Goal: Complete application form

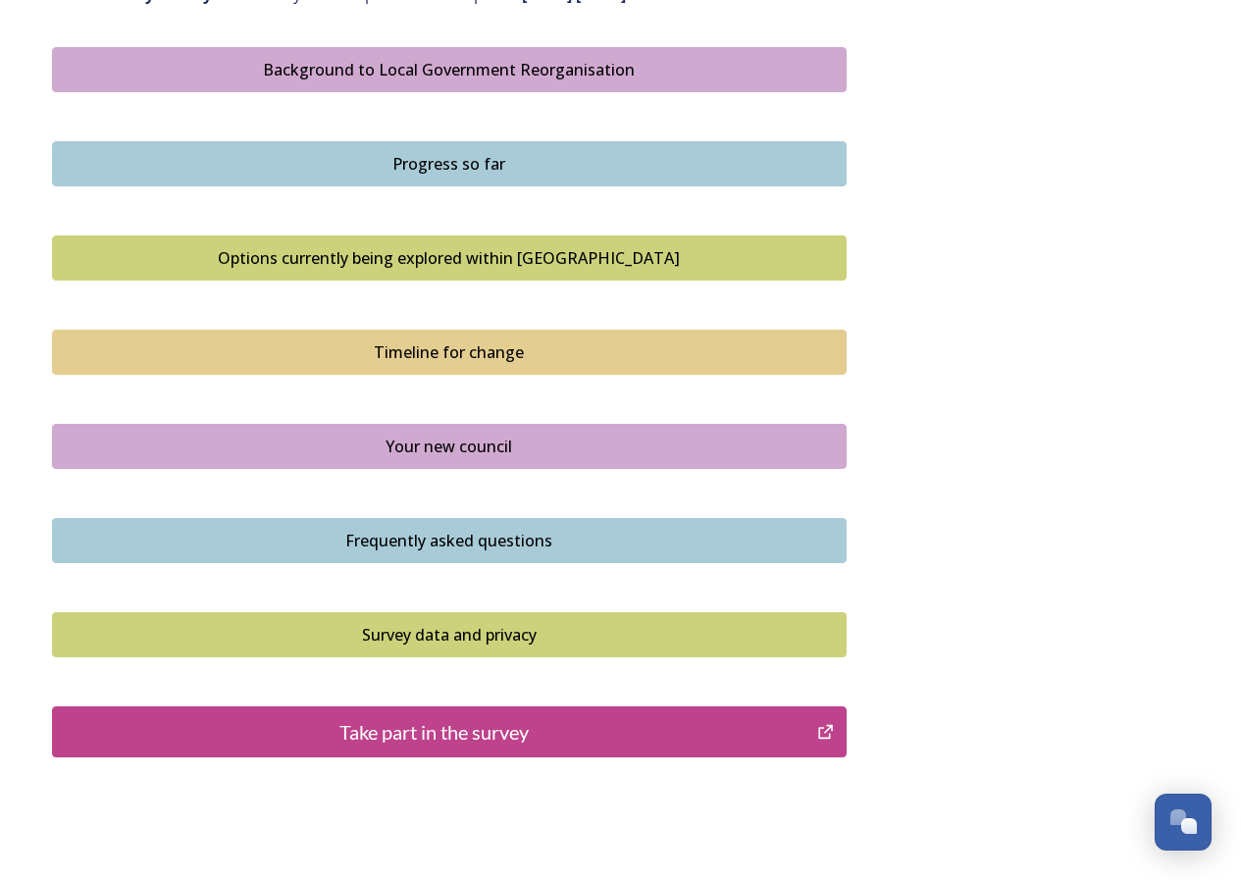
scroll to position [1131, 0]
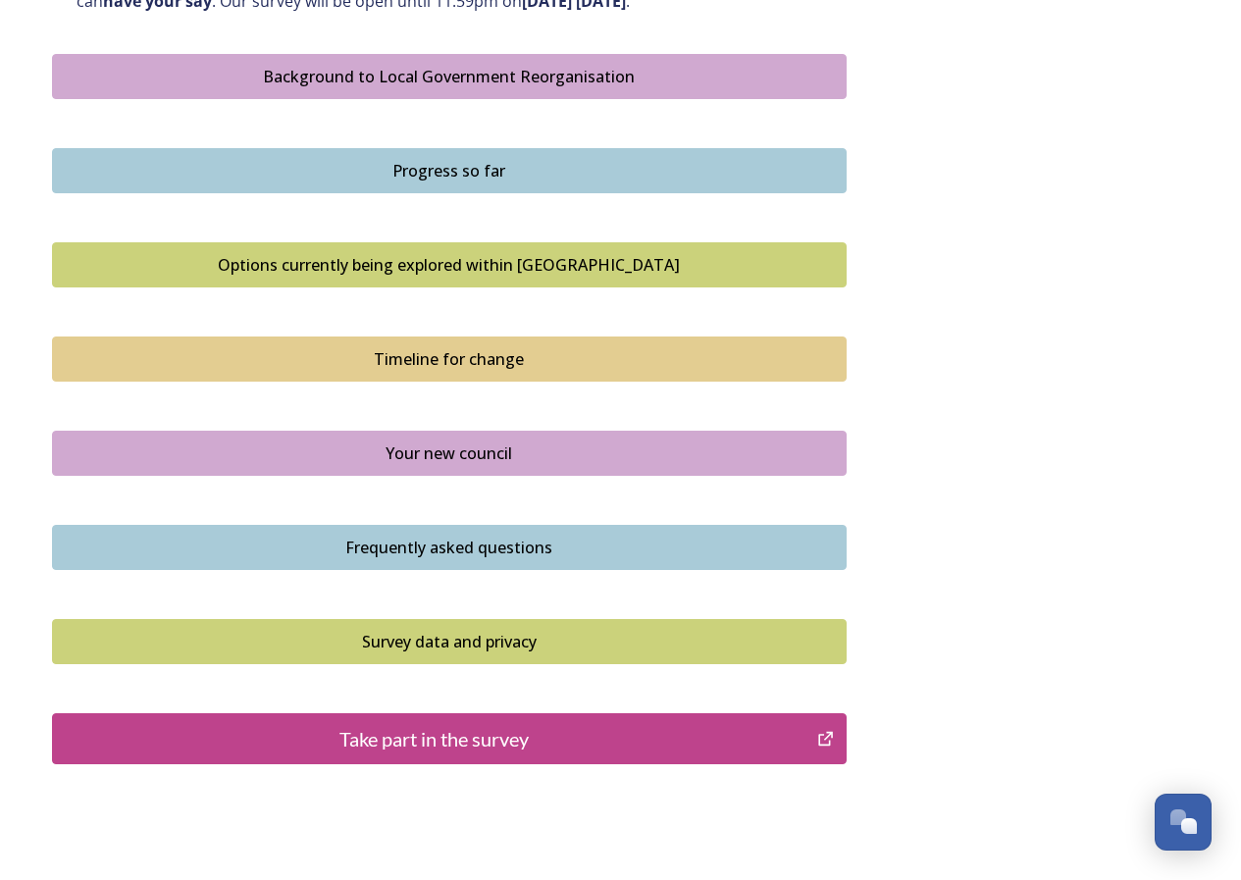
click at [826, 736] on icon "Take part in the survey" at bounding box center [825, 739] width 19 height 20
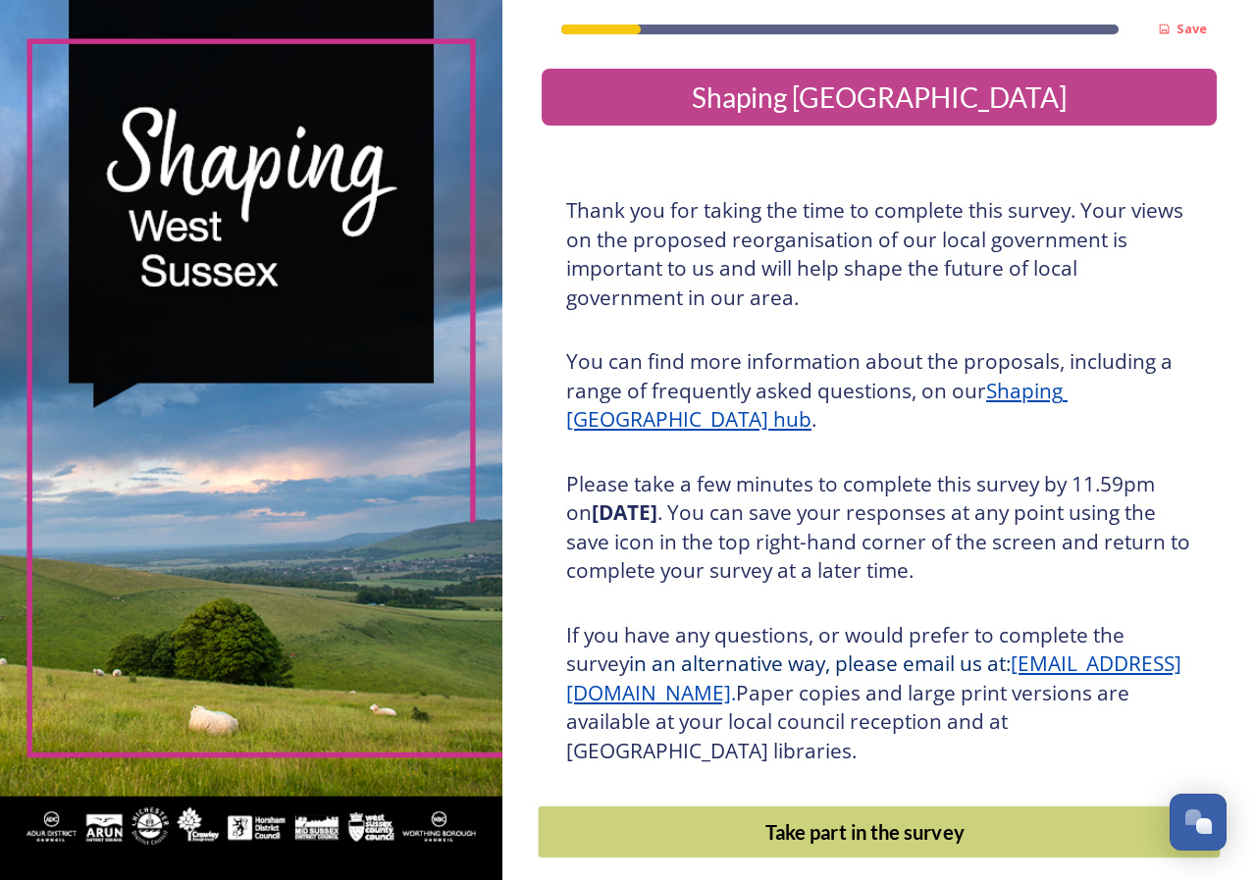
click at [846, 830] on div "Take part in the survey" at bounding box center [864, 831] width 631 height 29
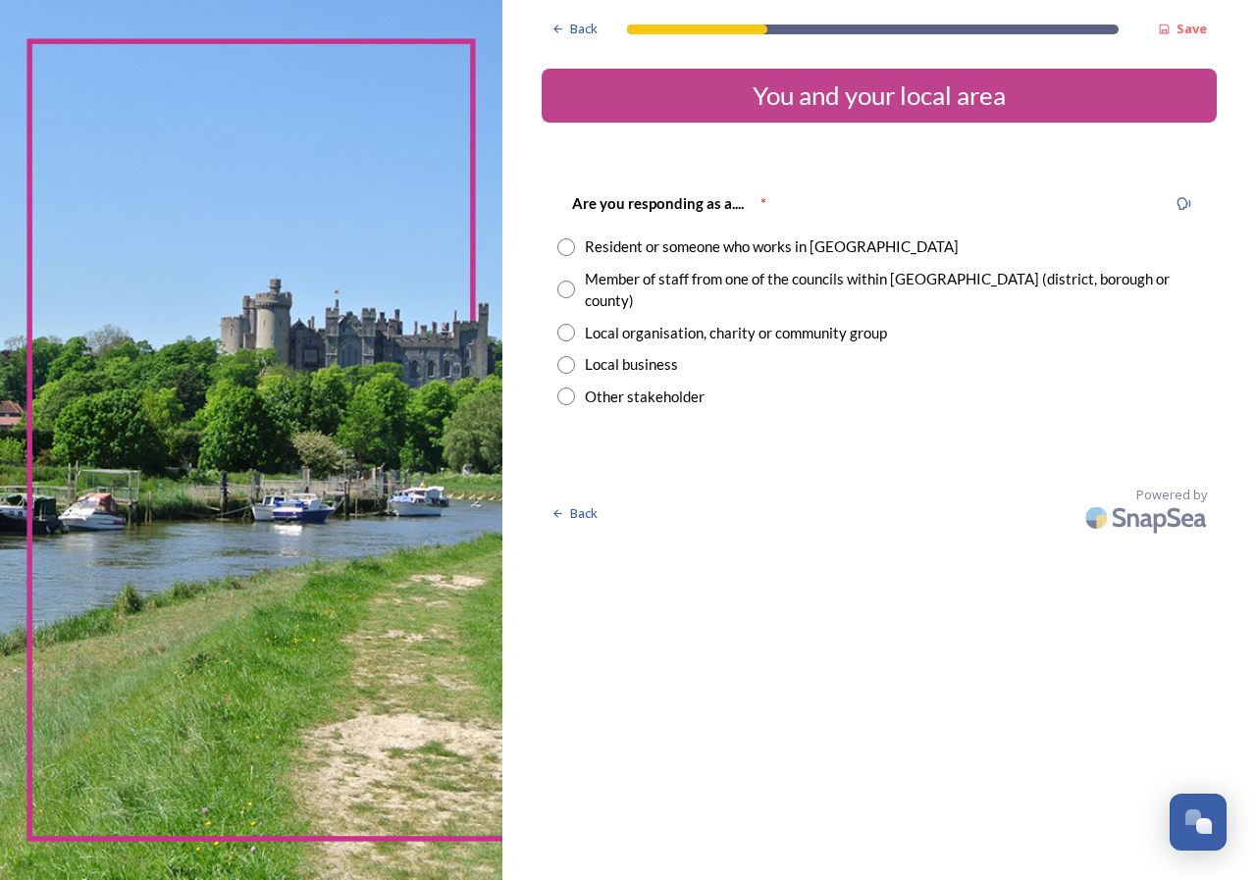
click at [561, 249] on input "radio" at bounding box center [566, 247] width 18 height 18
radio input "true"
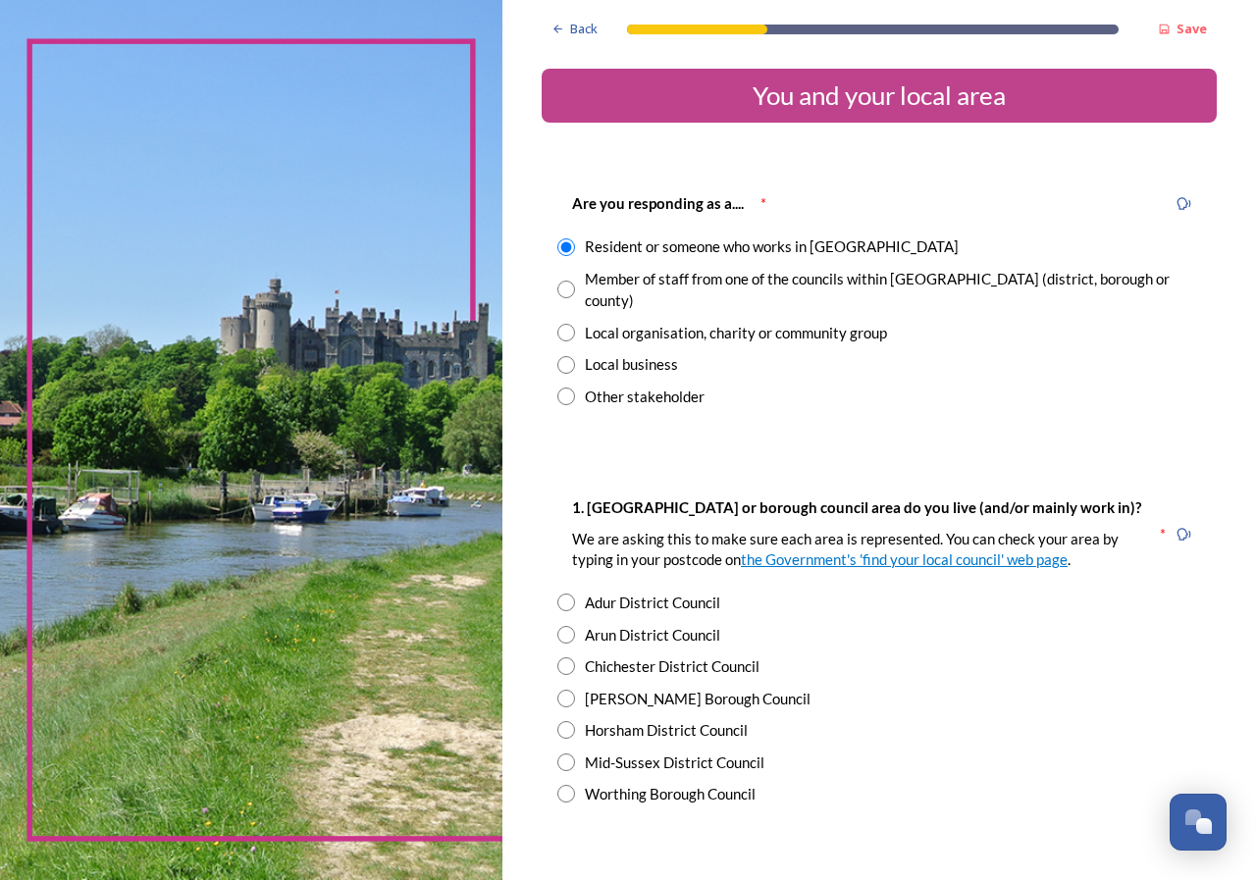
click at [573, 721] on input "radio" at bounding box center [566, 730] width 18 height 18
radio input "true"
click at [1194, 817] on div "Open Chat" at bounding box center [1192, 816] width 17 height 17
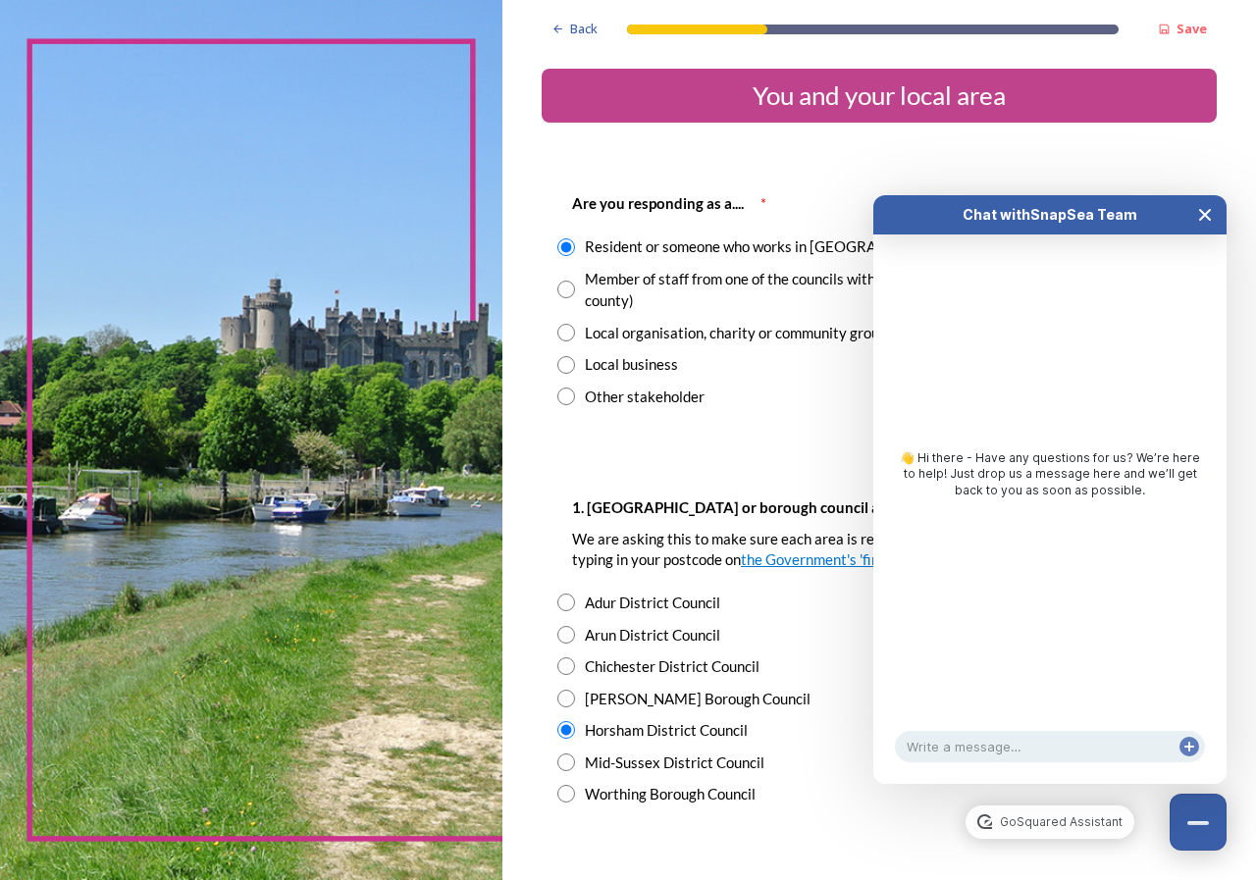
click at [1201, 210] on icon "Close Chat" at bounding box center [1205, 215] width 10 height 10
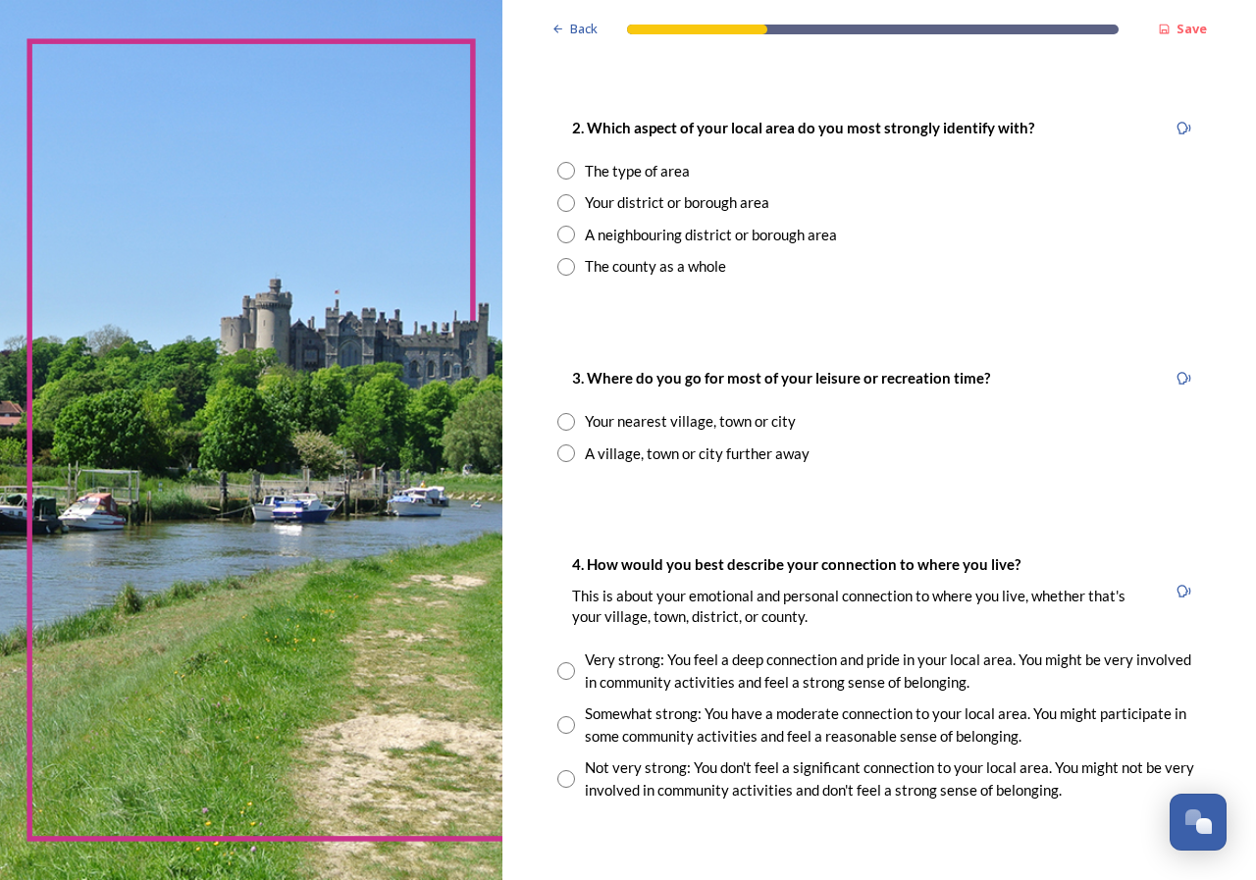
scroll to position [786, 0]
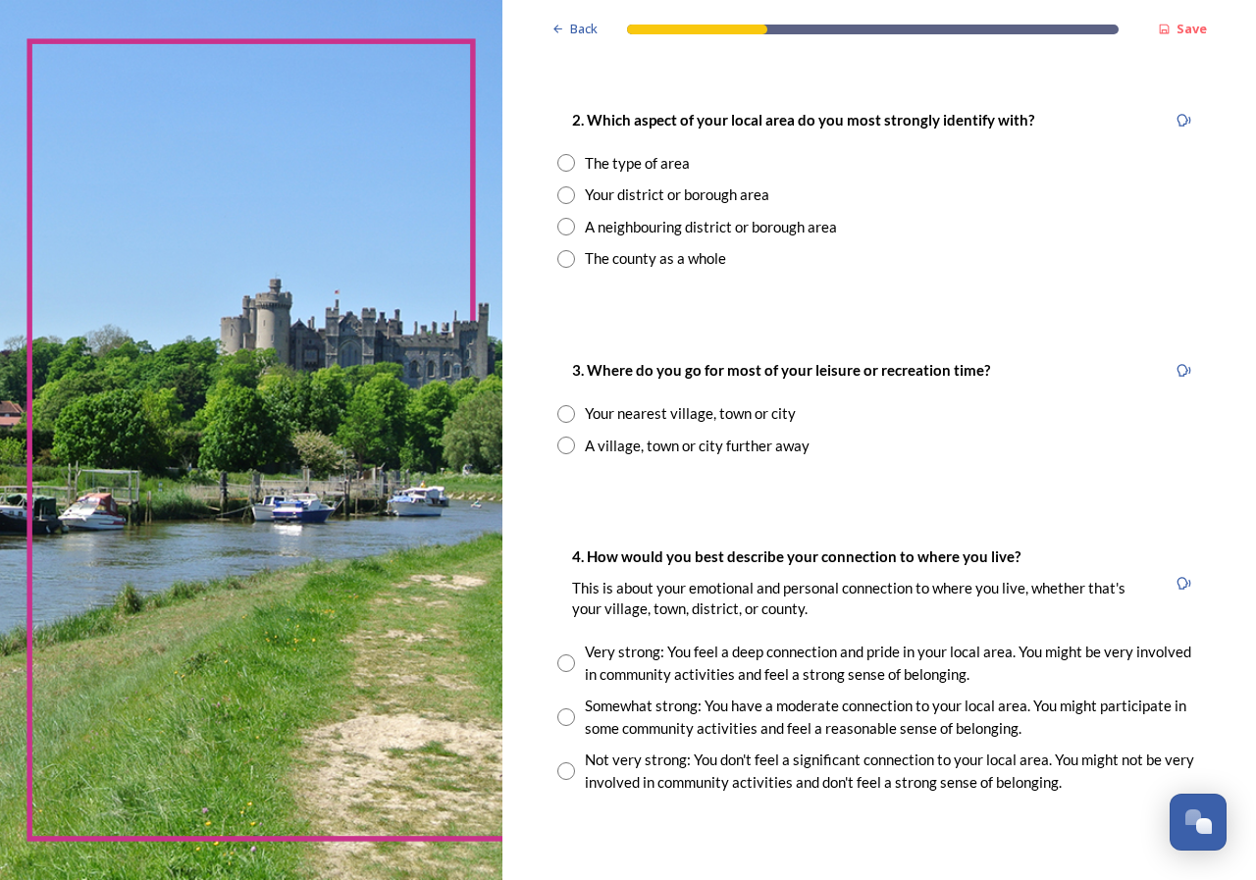
click at [563, 186] on input "radio" at bounding box center [566, 195] width 18 height 18
radio input "true"
click at [564, 405] on input "radio" at bounding box center [566, 414] width 18 height 18
radio input "true"
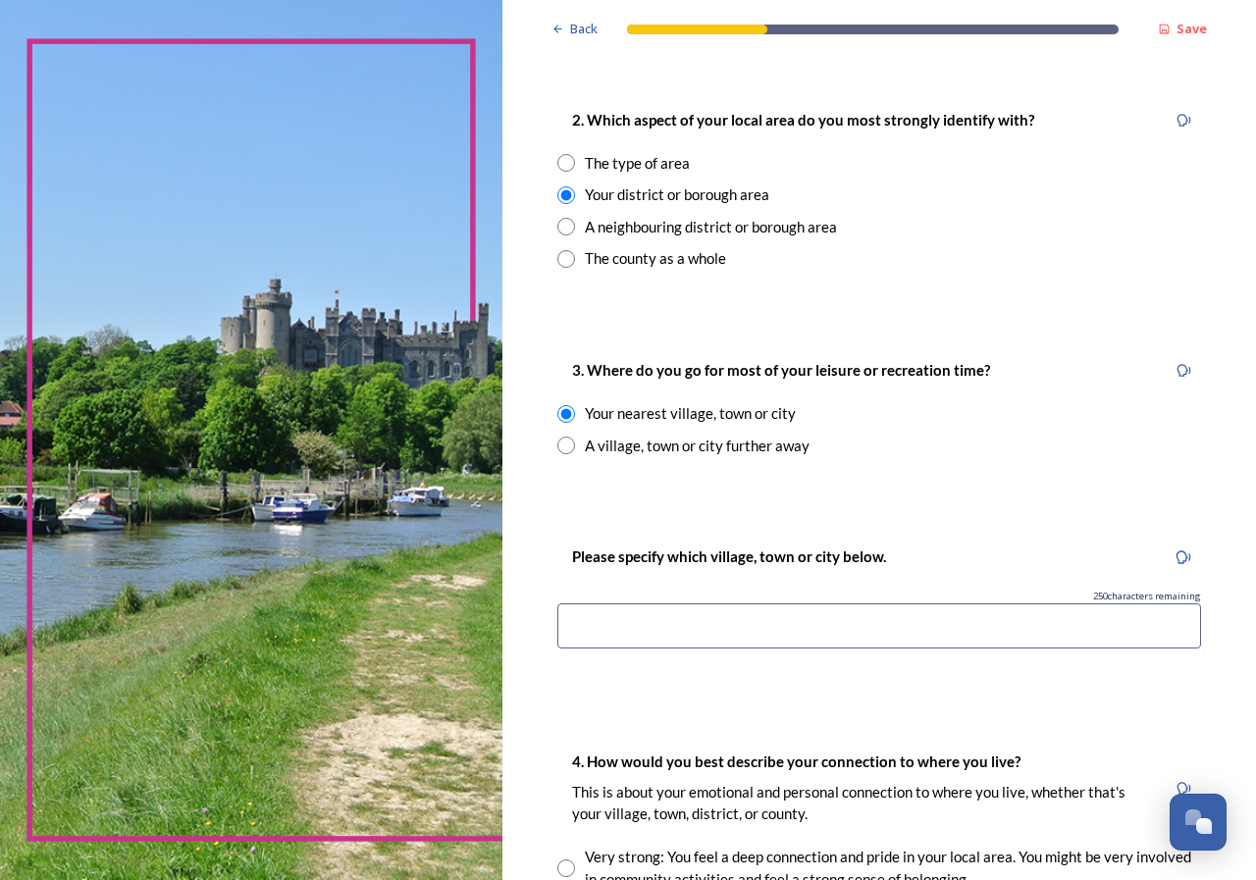
click at [589, 603] on input at bounding box center [879, 625] width 644 height 45
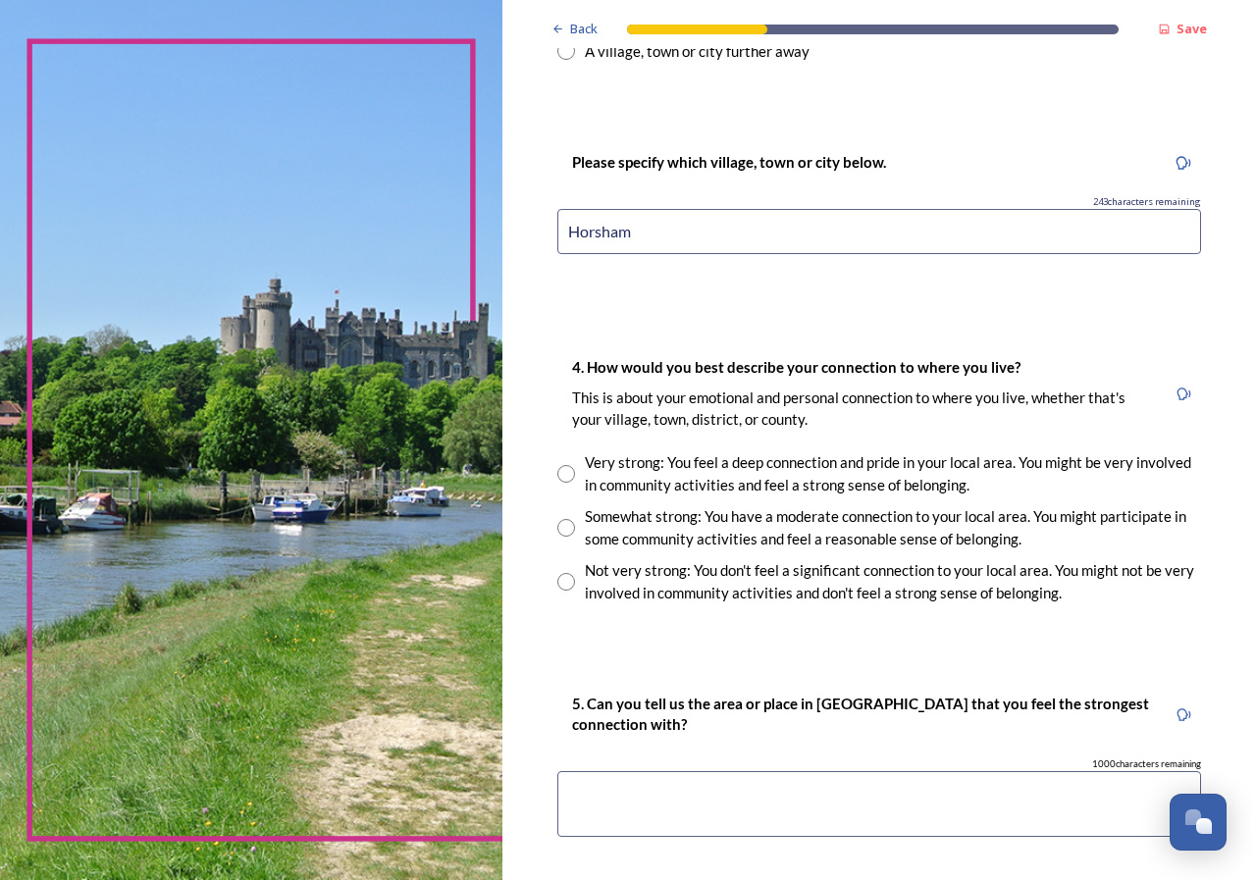
scroll to position [1183, 0]
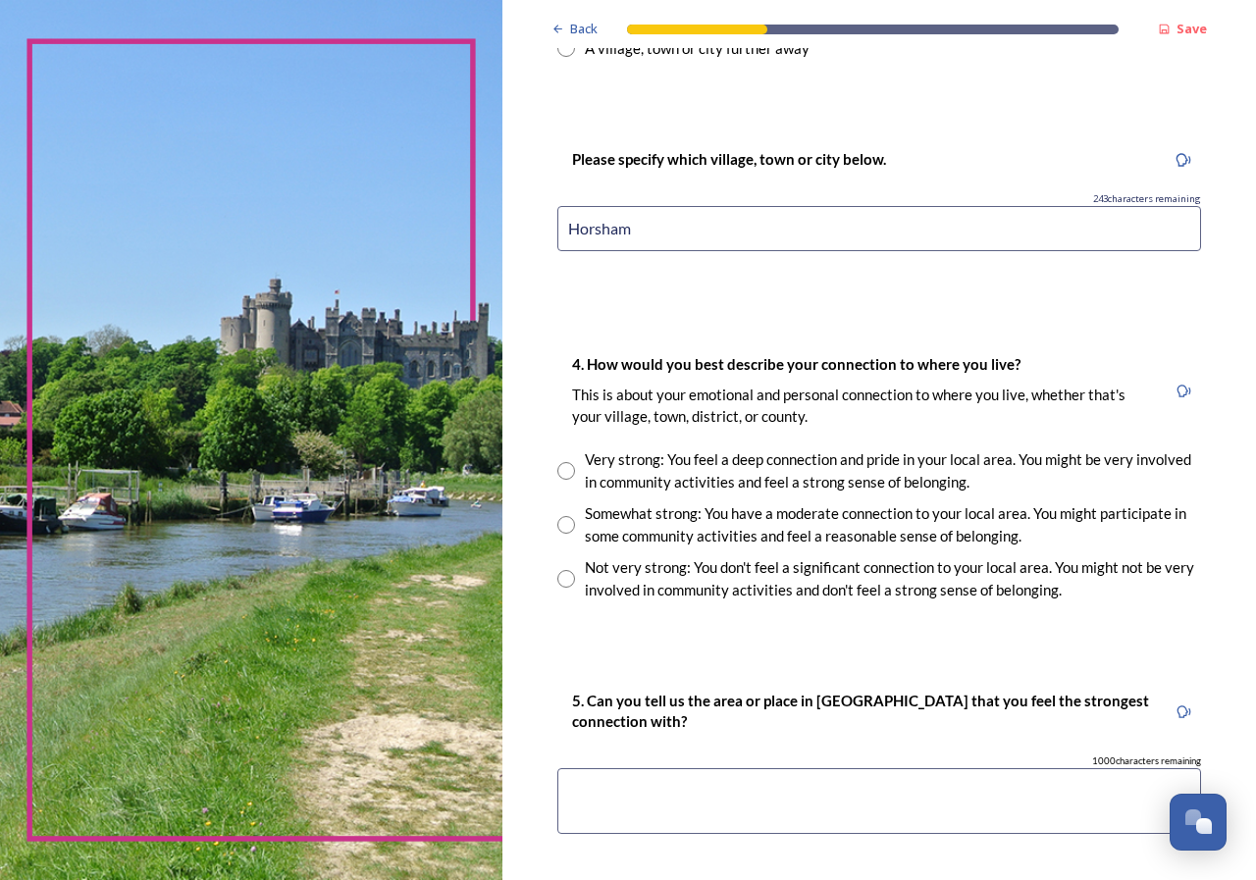
type input "Horsham"
click at [565, 516] on input "radio" at bounding box center [566, 525] width 18 height 18
radio input "true"
drag, startPoint x: 591, startPoint y: 768, endPoint x: 603, endPoint y: 768, distance: 12.8
click at [593, 768] on textarea at bounding box center [879, 801] width 644 height 66
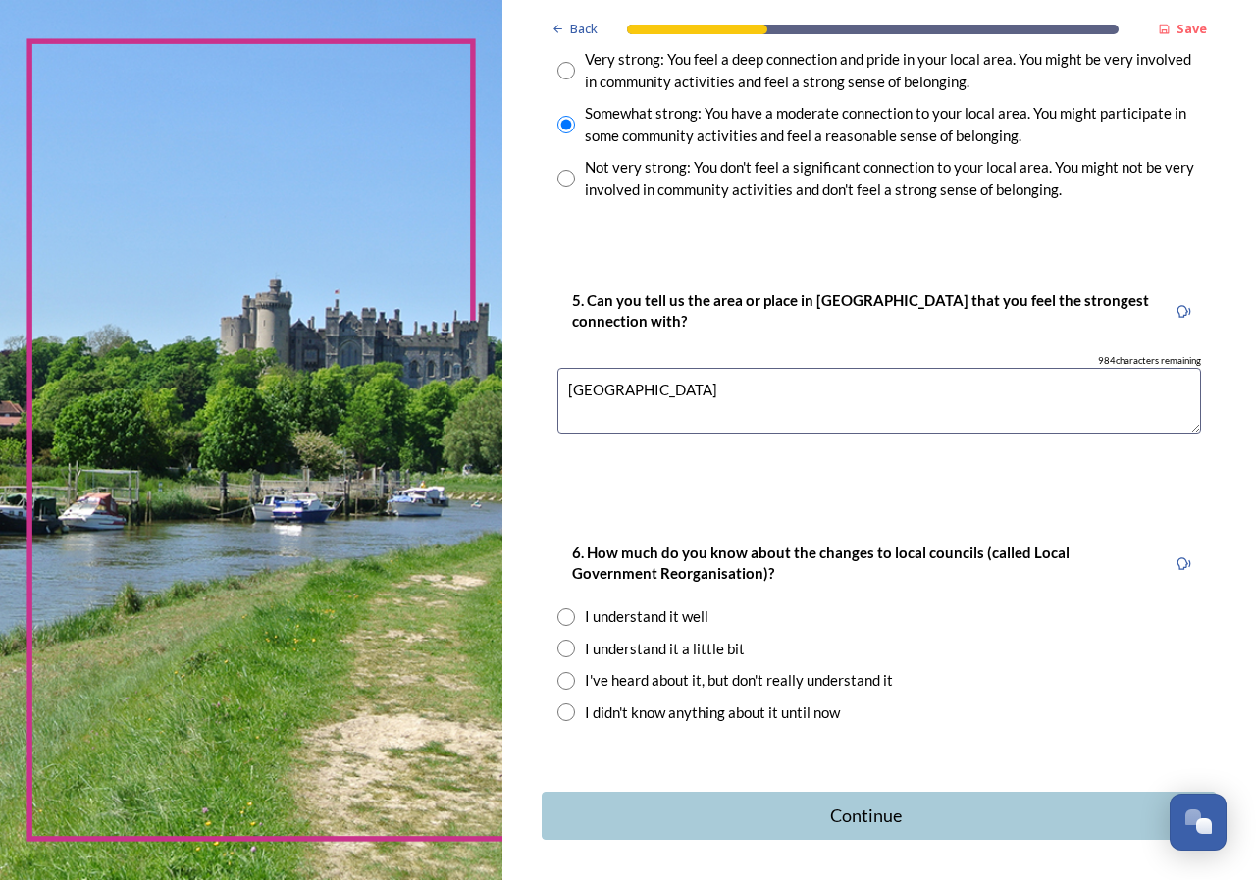
scroll to position [1598, 0]
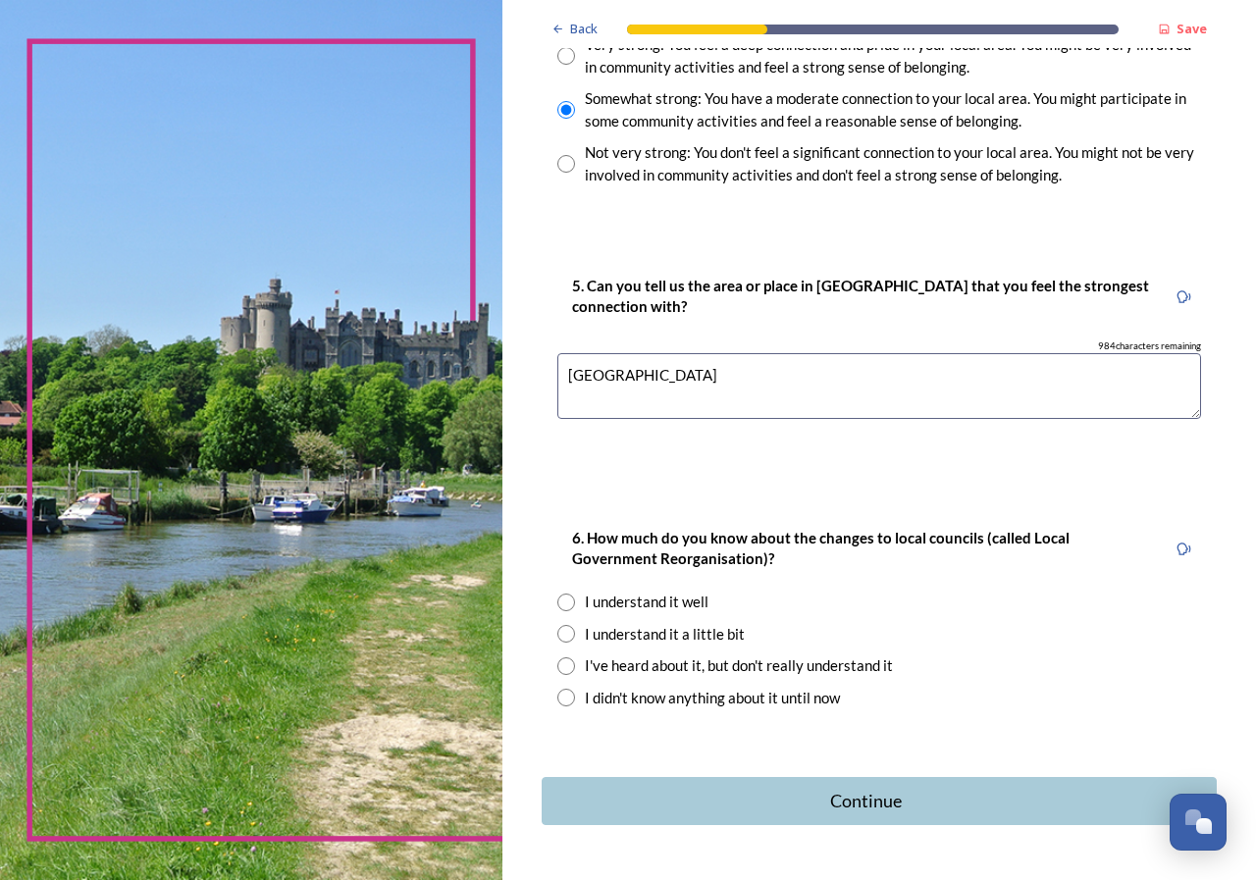
type textarea "[GEOGRAPHIC_DATA]"
click at [571, 625] on input "radio" at bounding box center [566, 634] width 18 height 18
radio input "true"
click at [868, 788] on div "Continue" at bounding box center [865, 801] width 633 height 26
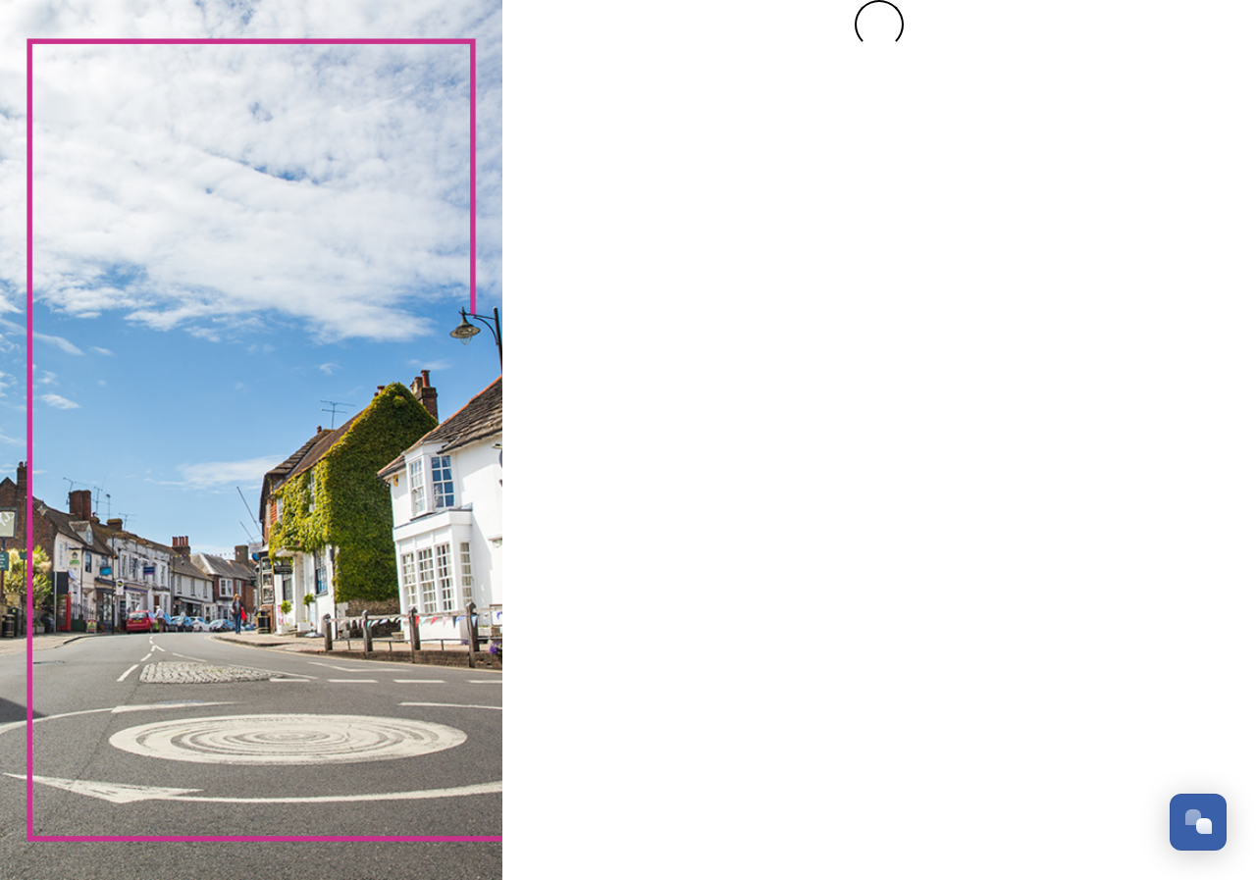
scroll to position [0, 0]
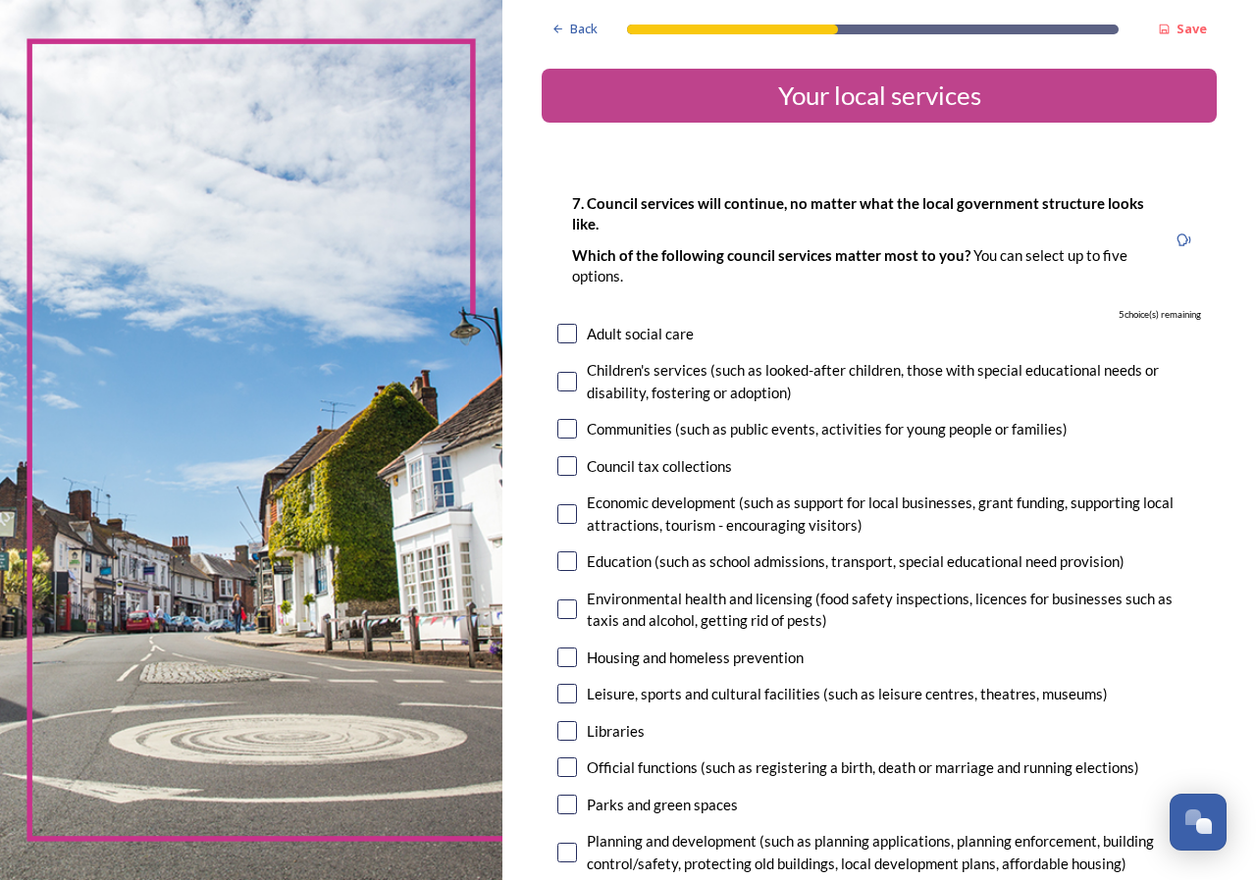
click at [567, 693] on input "checkbox" at bounding box center [567, 694] width 20 height 20
checkbox input "true"
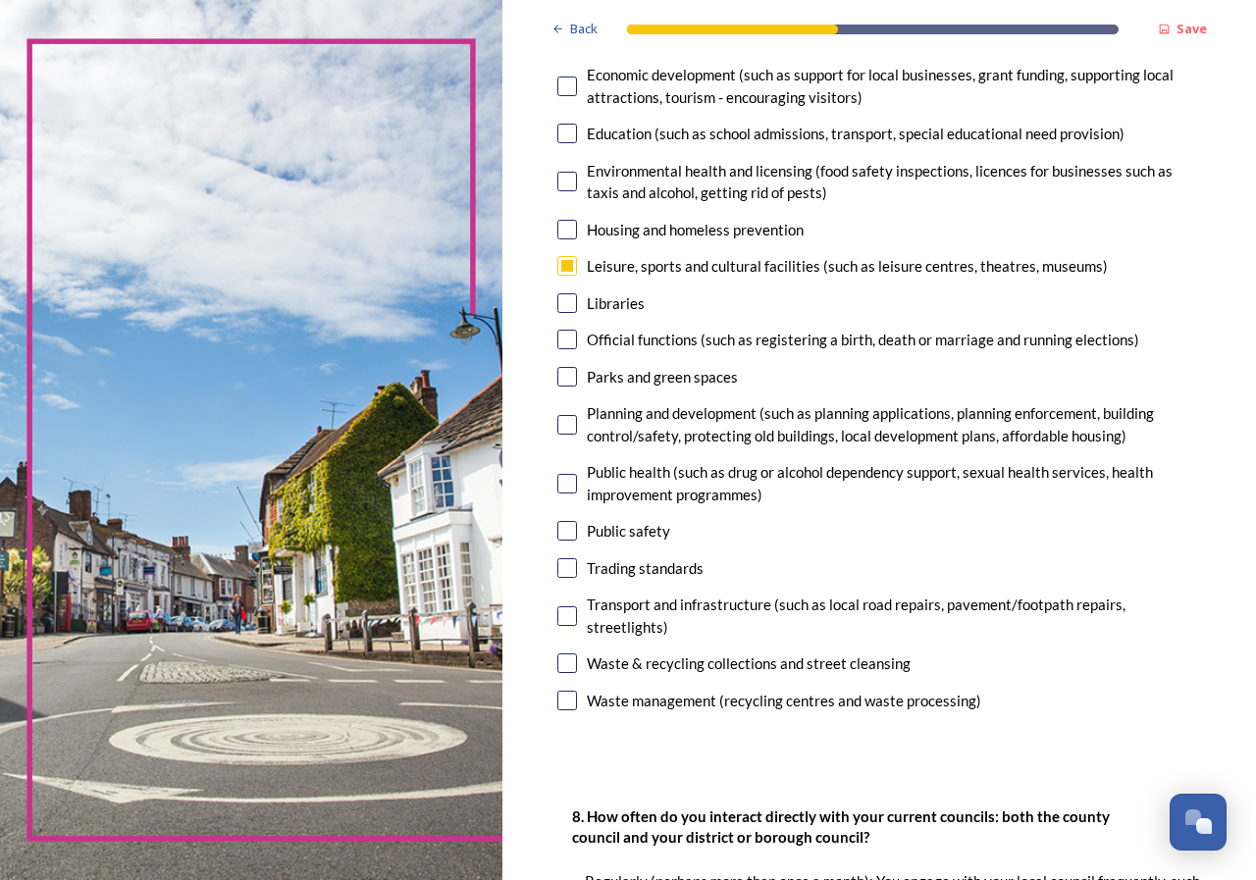
scroll to position [437, 0]
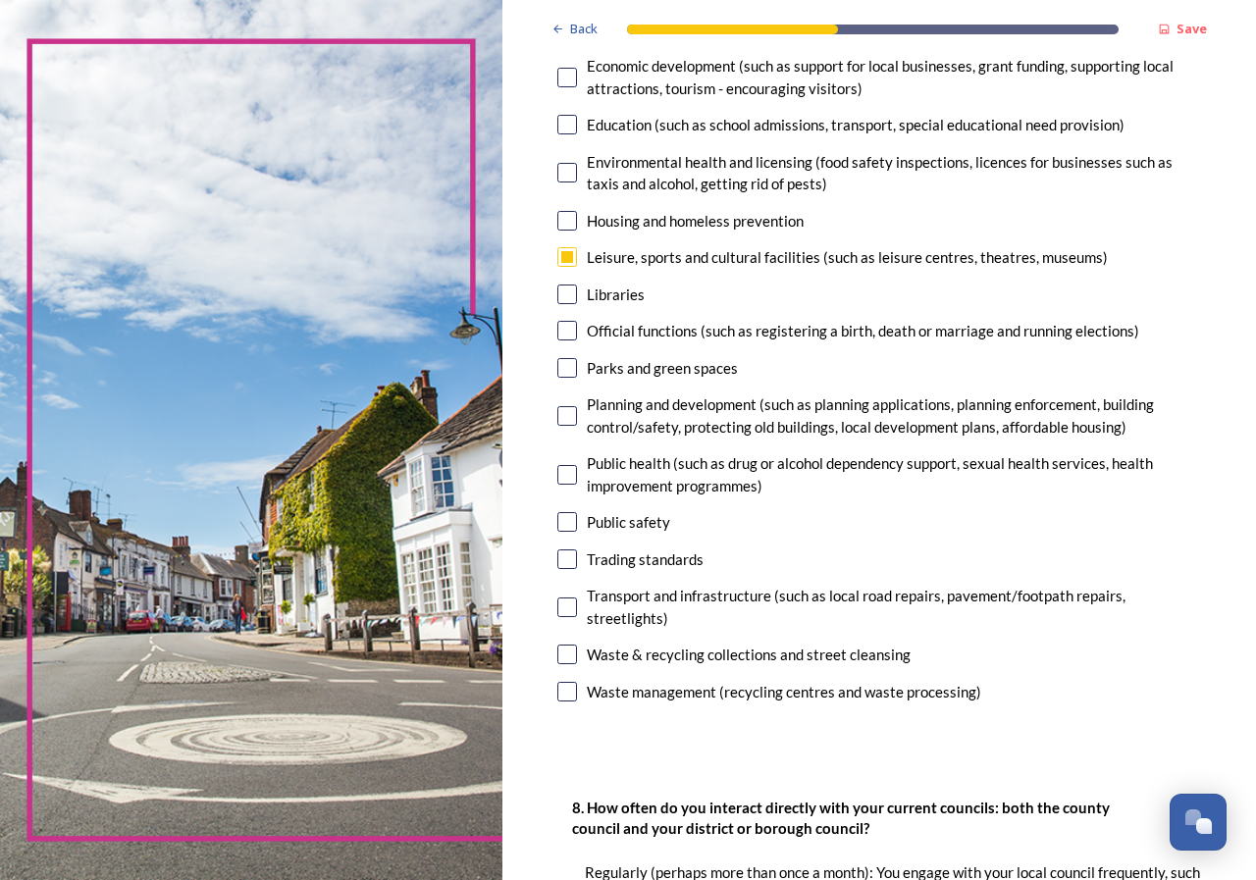
click at [570, 414] on input "checkbox" at bounding box center [567, 416] width 20 height 20
checkbox input "true"
click at [573, 653] on input "checkbox" at bounding box center [567, 655] width 20 height 20
checkbox input "true"
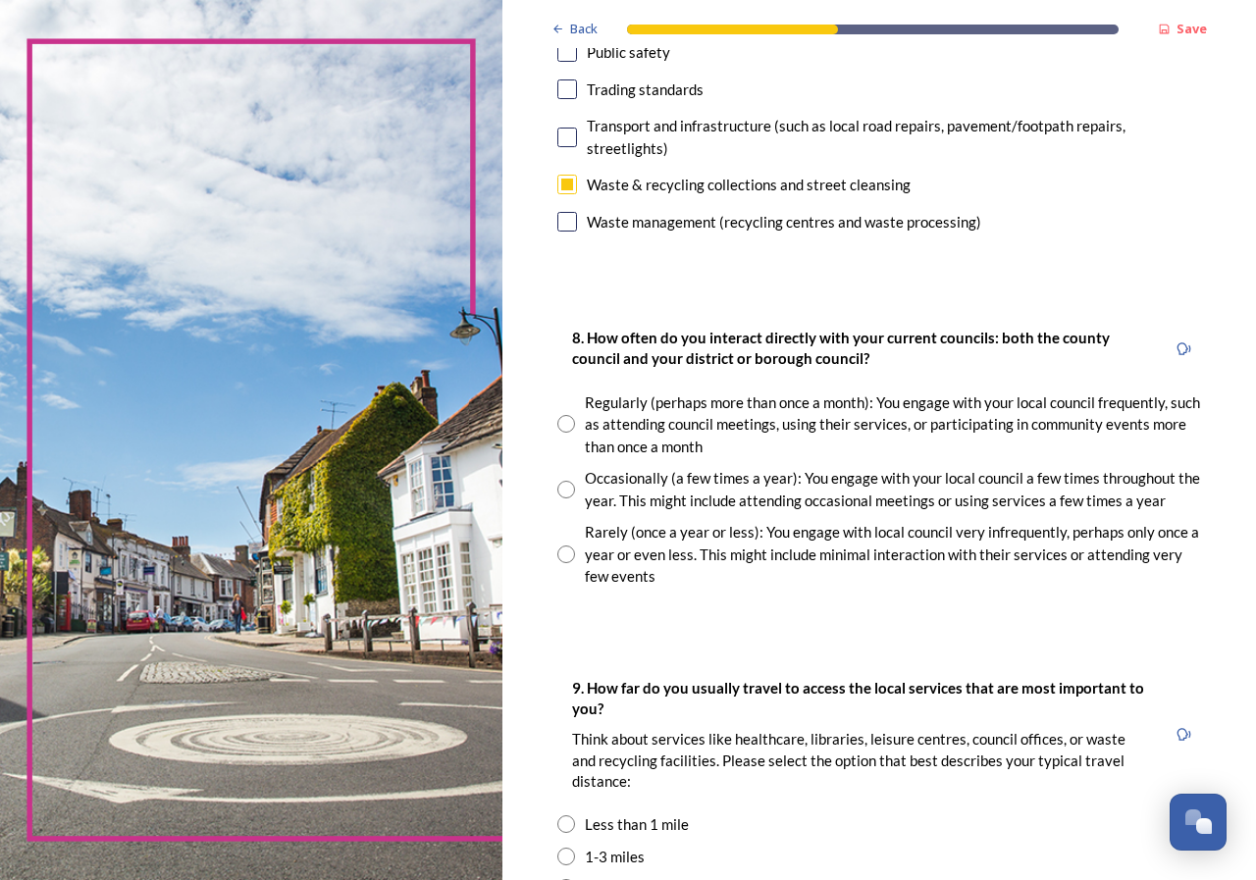
scroll to position [916, 0]
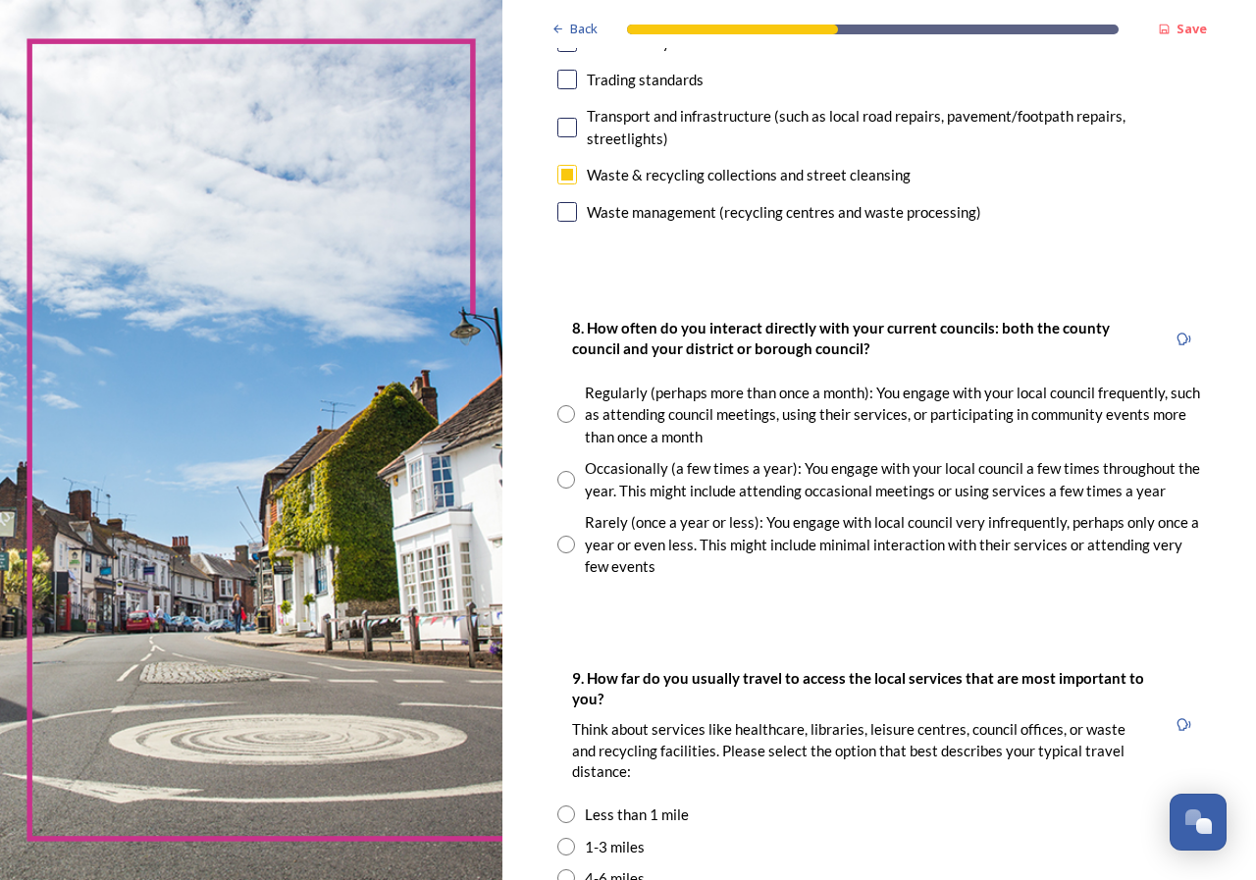
click at [565, 481] on input "radio" at bounding box center [566, 480] width 18 height 18
radio input "true"
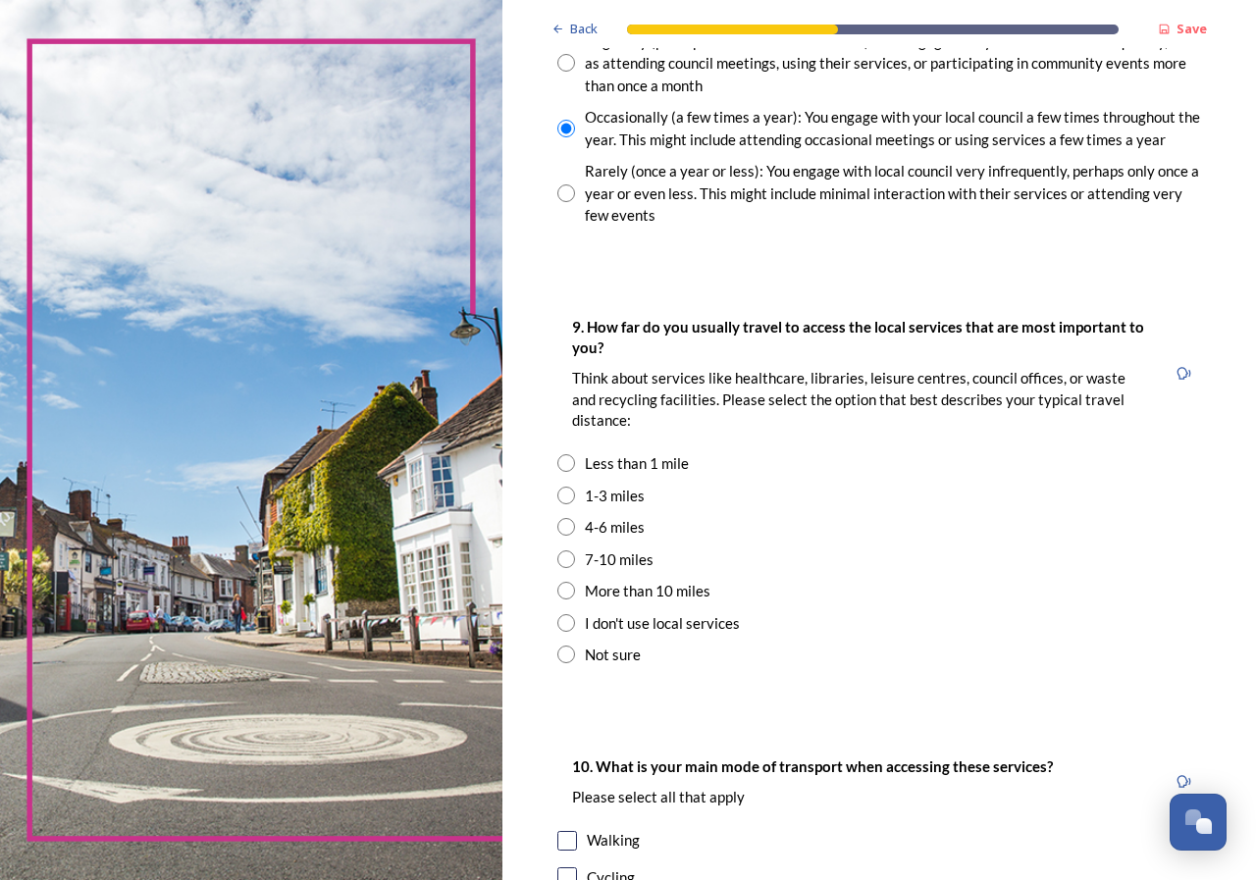
scroll to position [1270, 0]
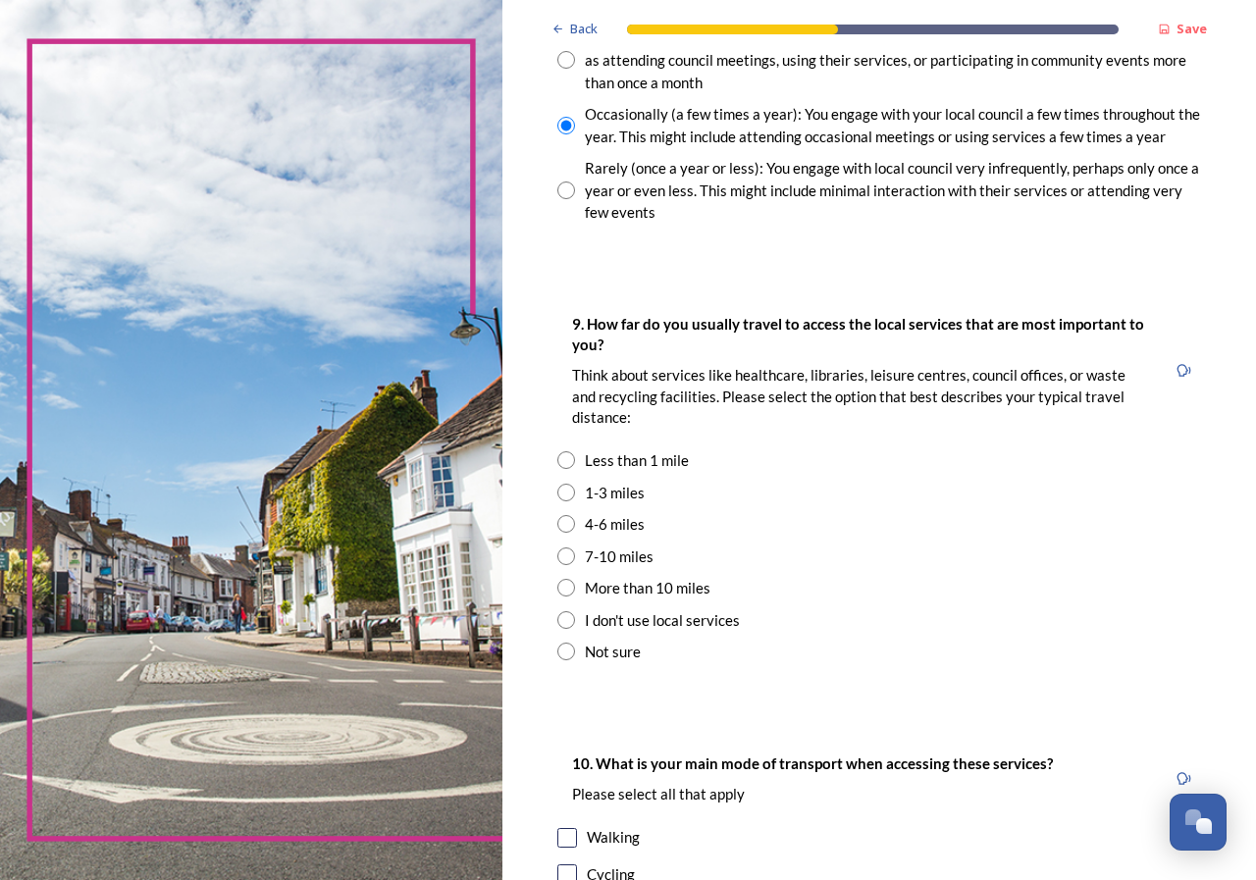
click at [563, 556] on input "radio" at bounding box center [566, 556] width 18 height 18
radio input "true"
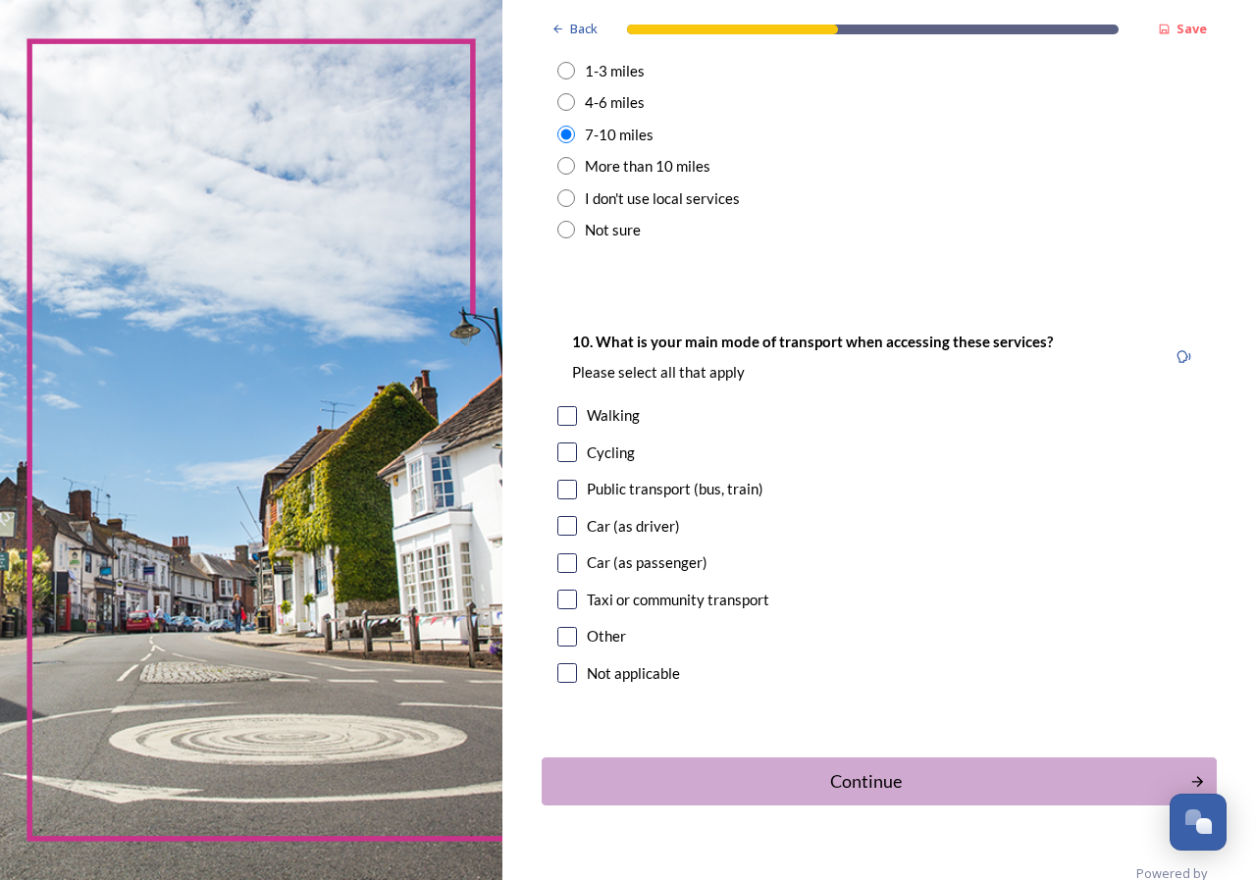
scroll to position [1701, 0]
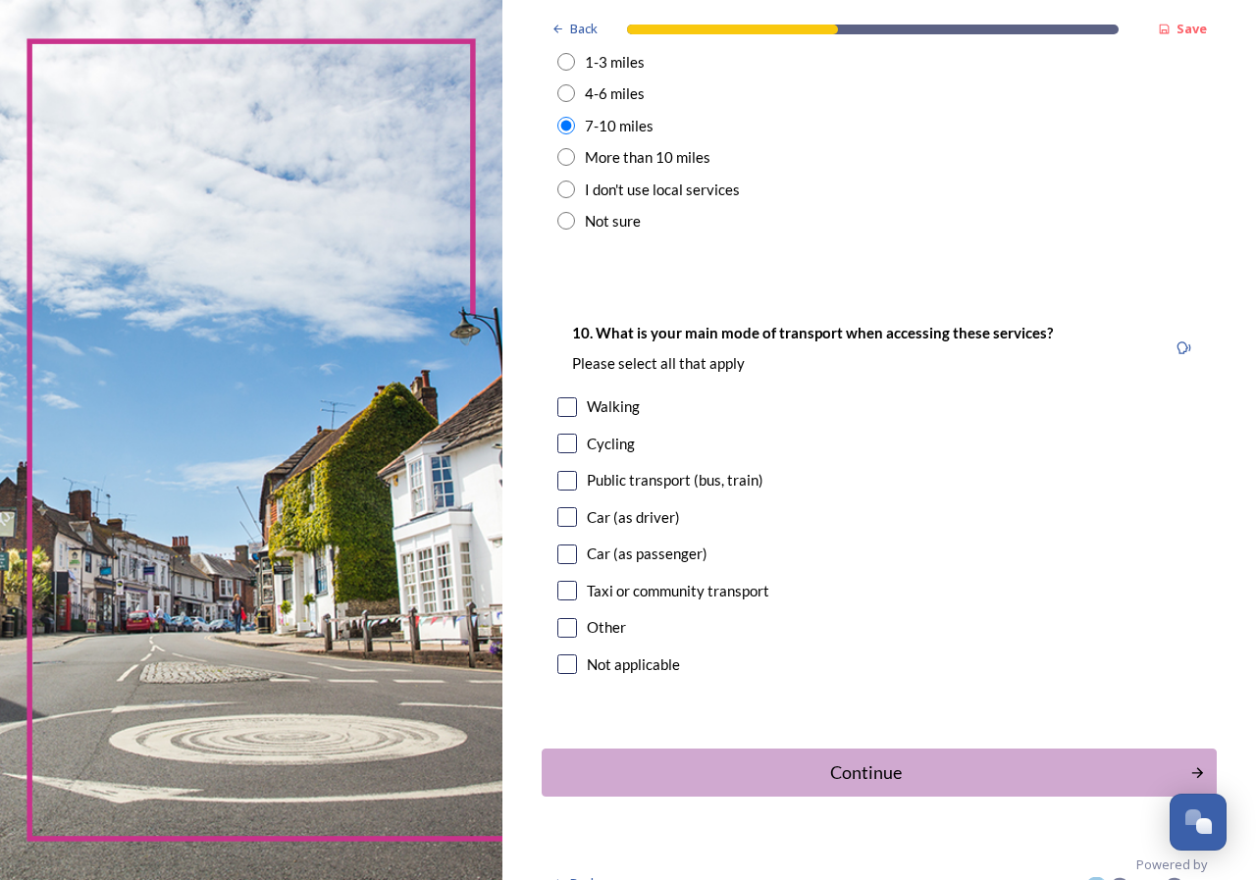
click at [569, 515] on input "checkbox" at bounding box center [567, 517] width 20 height 20
checkbox input "true"
click at [845, 772] on div "Continue" at bounding box center [865, 772] width 633 height 26
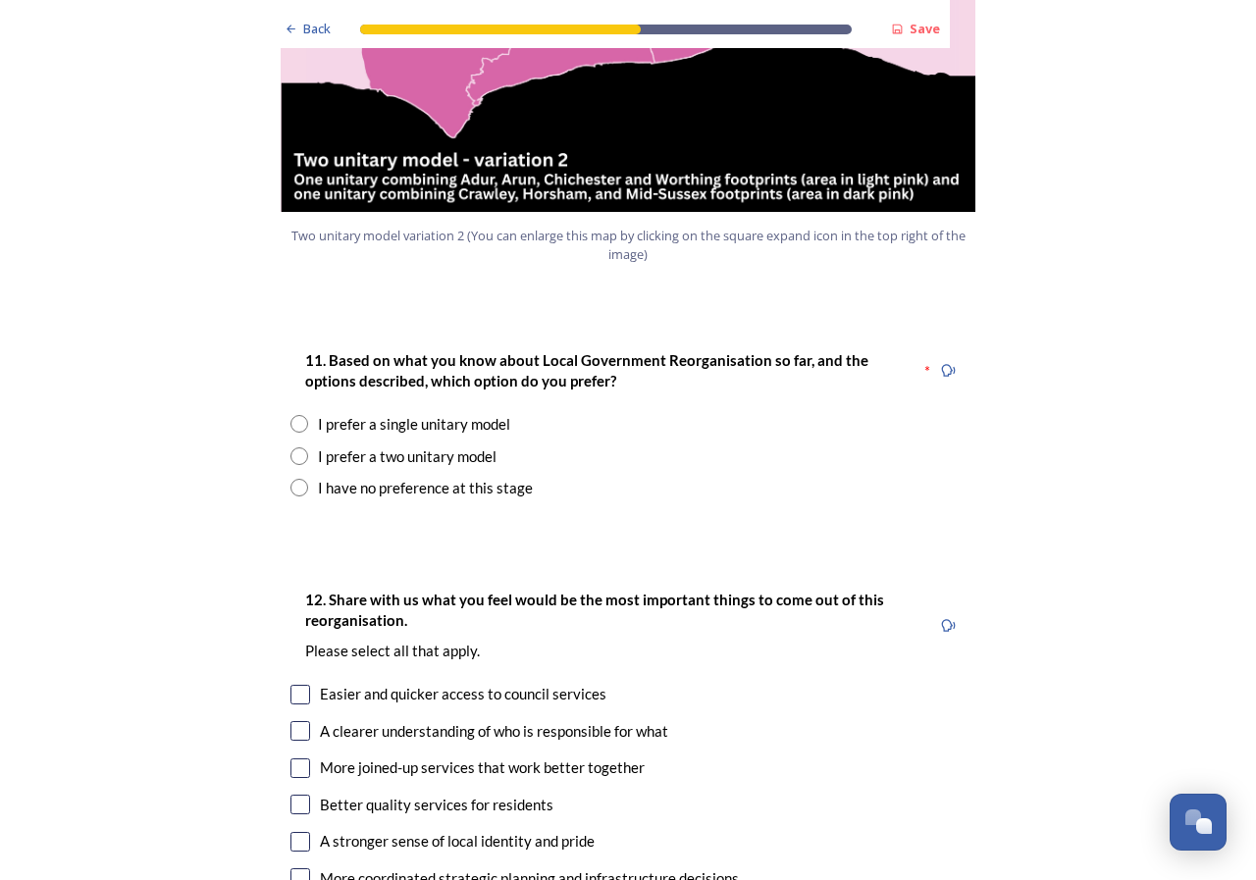
scroll to position [2403, 0]
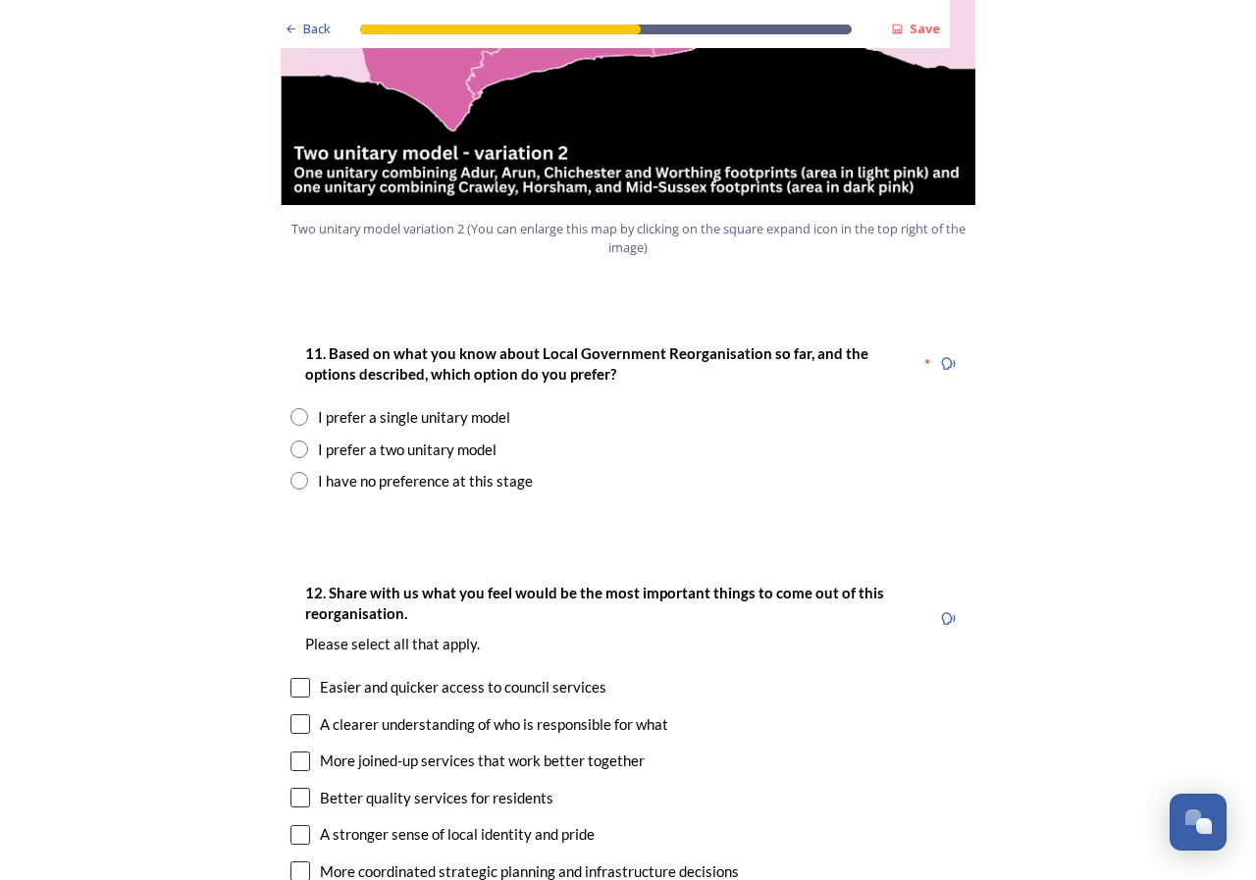
click at [290, 440] on input "radio" at bounding box center [299, 449] width 18 height 18
radio input "true"
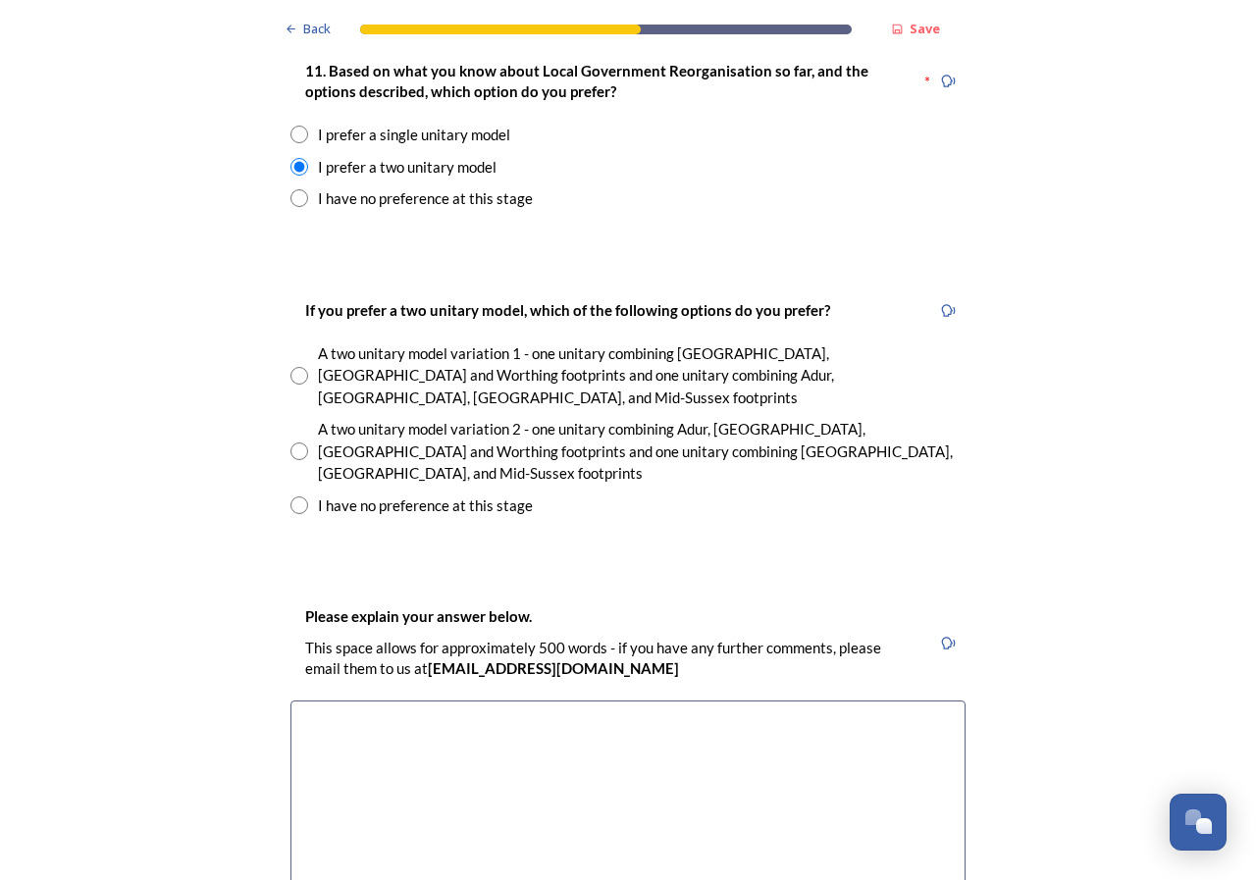
scroll to position [2694, 0]
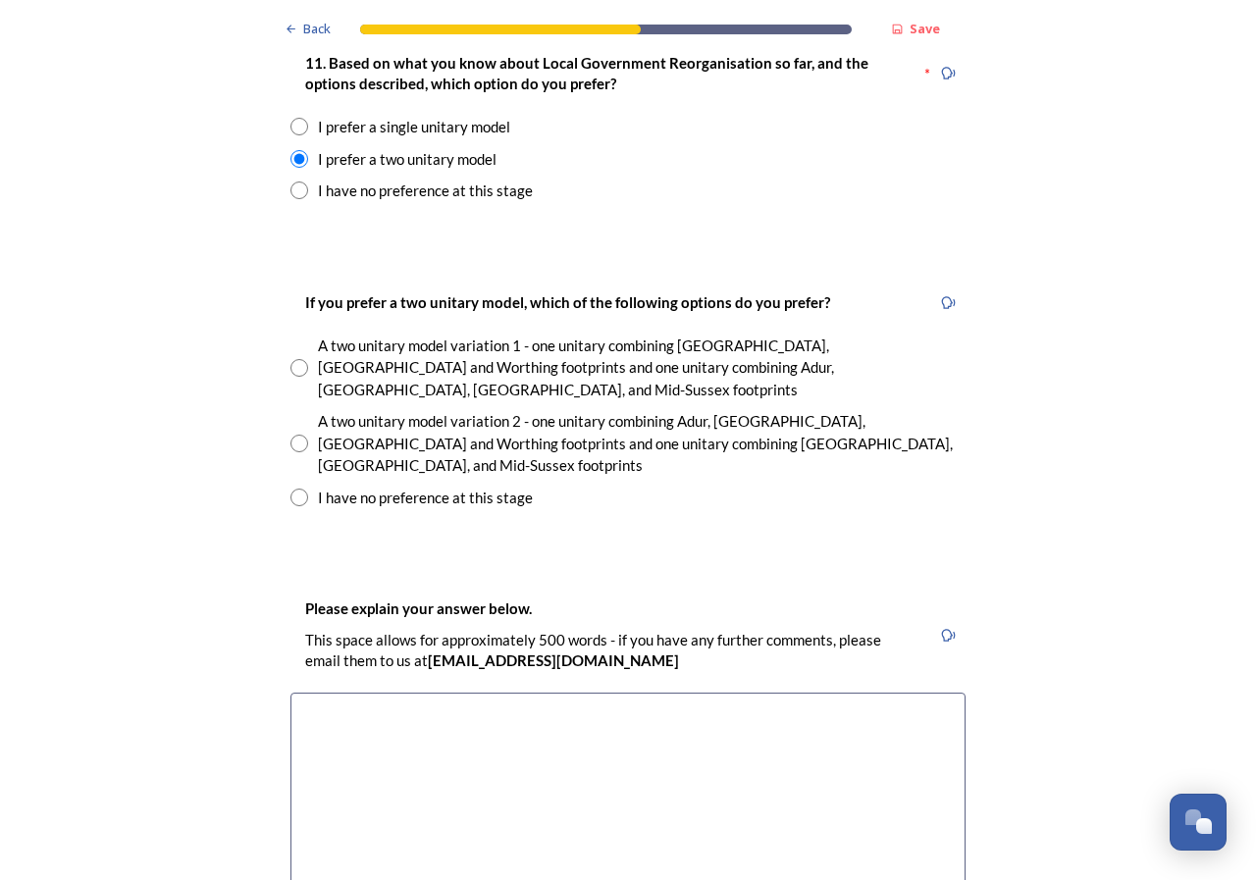
click at [295, 489] on input "radio" at bounding box center [299, 498] width 18 height 18
radio input "true"
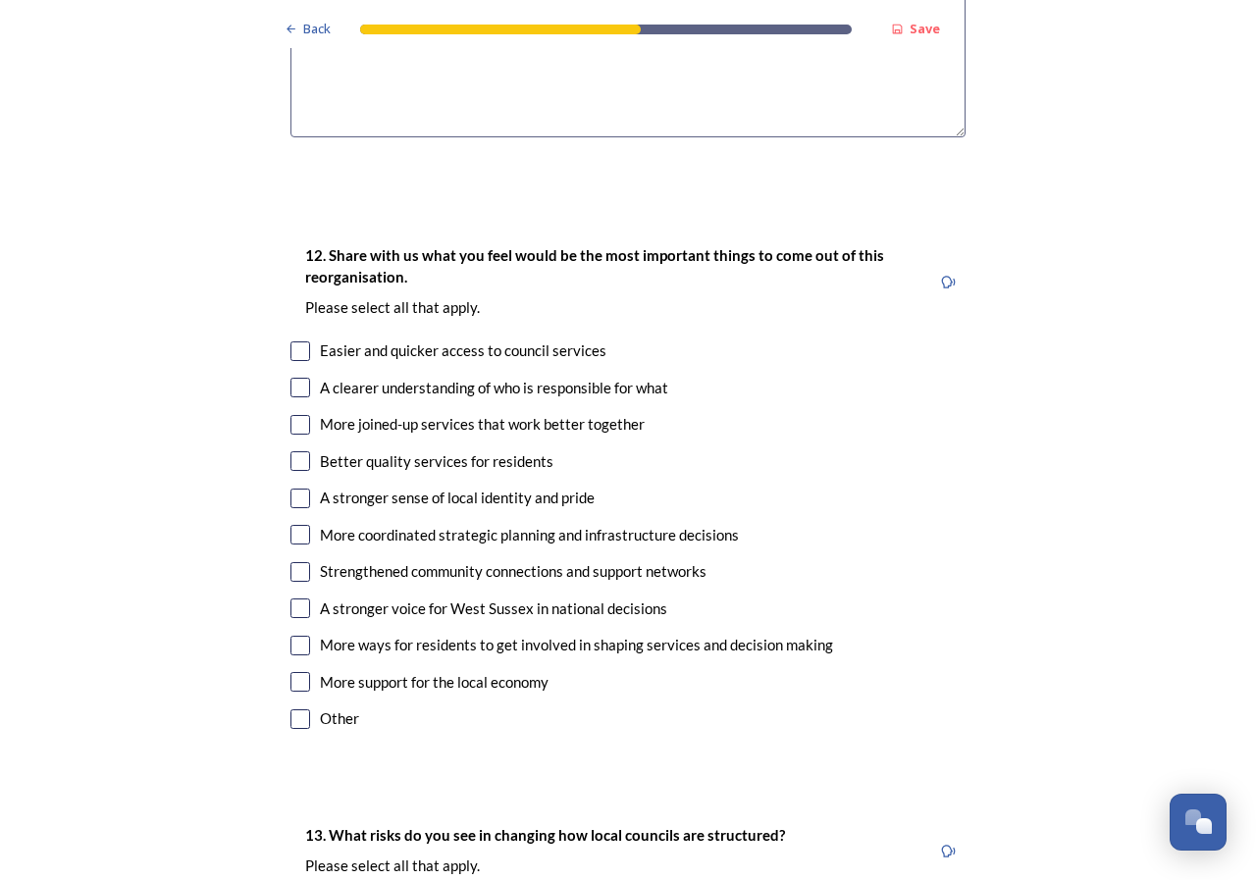
scroll to position [3501, 0]
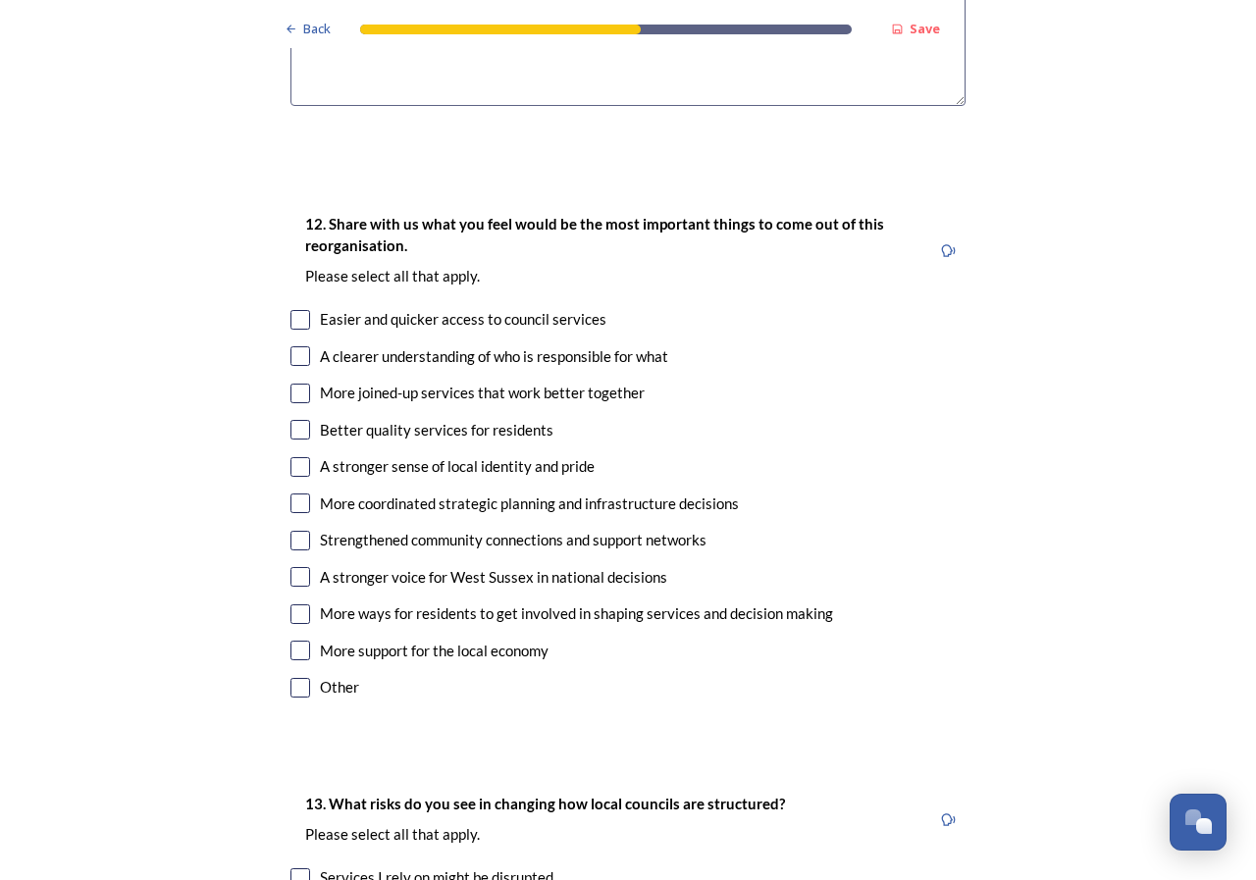
click at [296, 493] on input "checkbox" at bounding box center [300, 503] width 20 height 20
checkbox input "true"
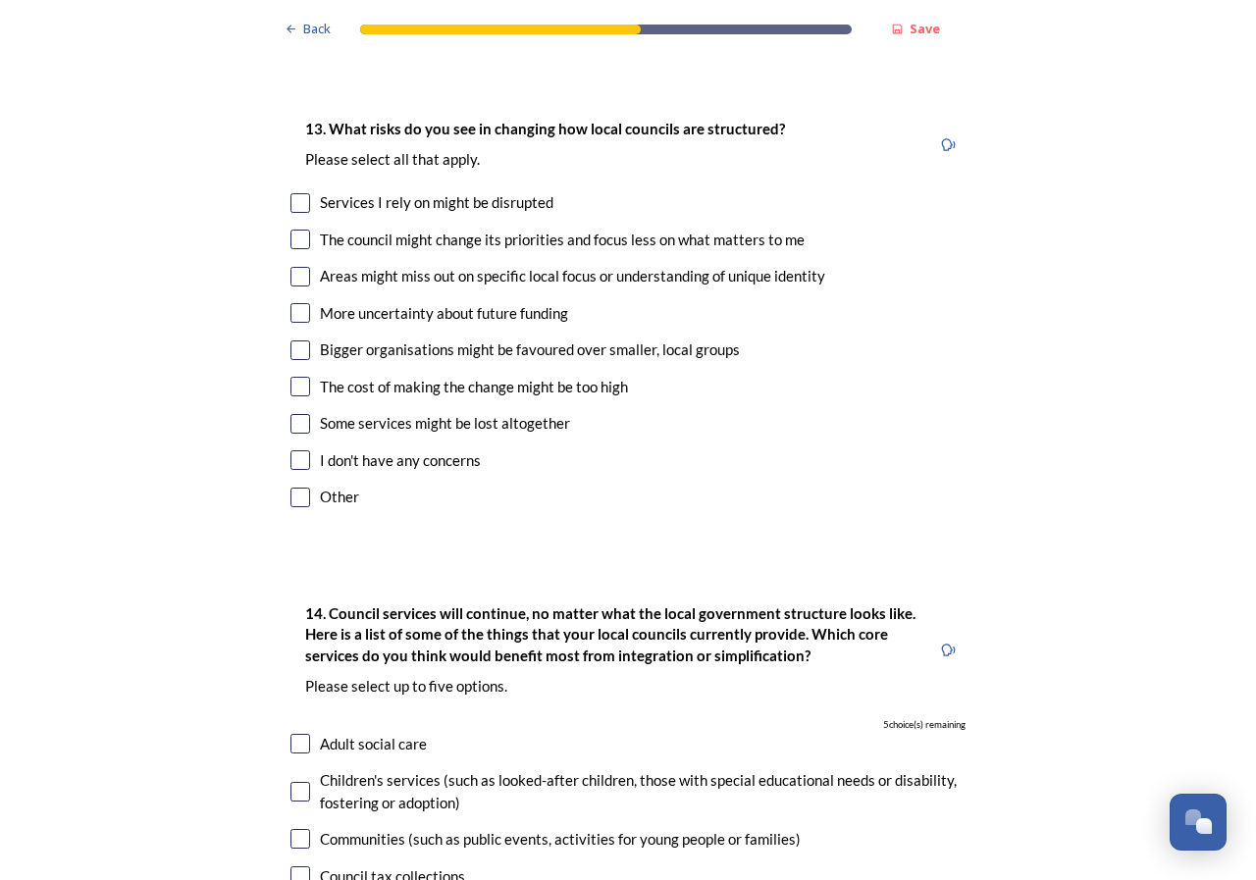
scroll to position [4011, 0]
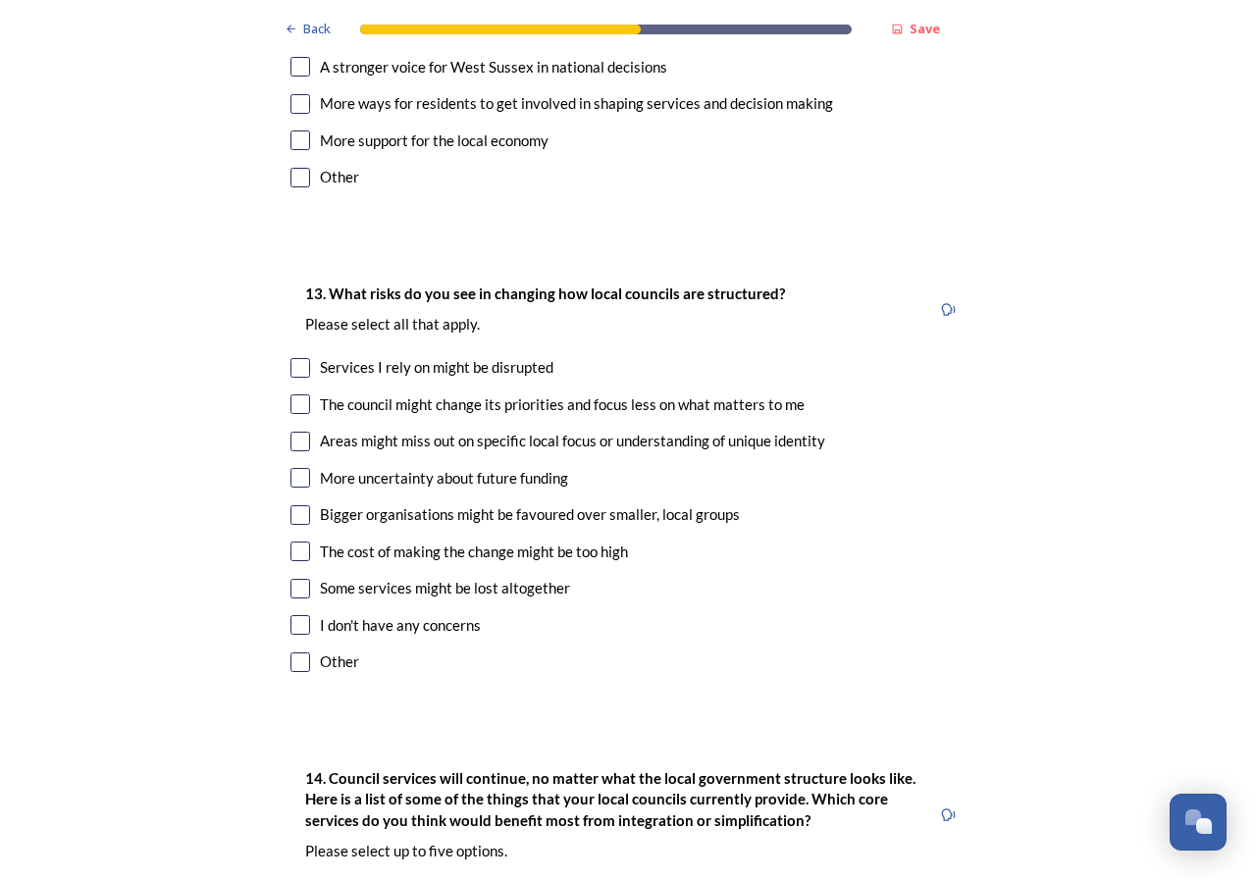
click at [296, 579] on input "checkbox" at bounding box center [300, 589] width 20 height 20
checkbox input "true"
click at [298, 542] on input "checkbox" at bounding box center [300, 552] width 20 height 20
checkbox input "true"
click at [292, 432] on input "checkbox" at bounding box center [300, 442] width 20 height 20
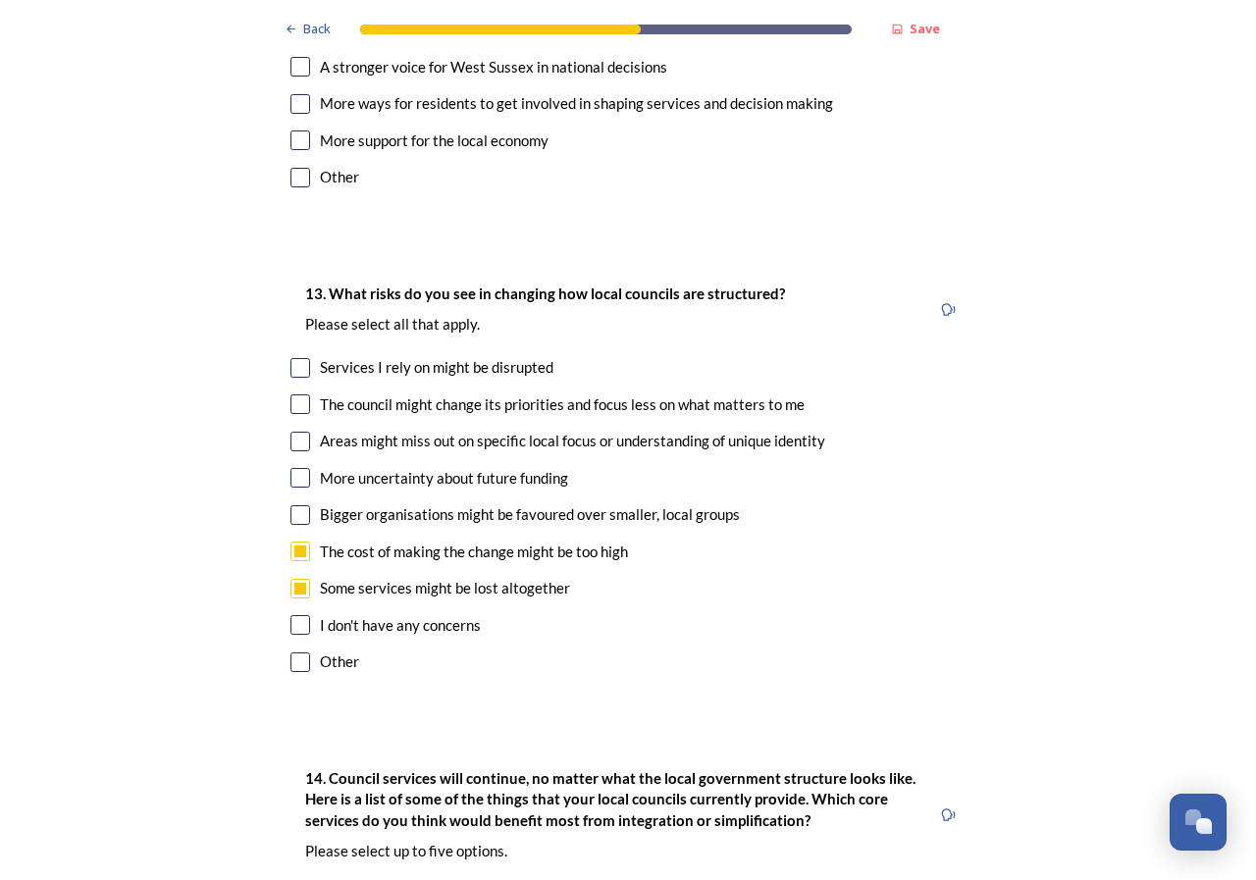
checkbox input "true"
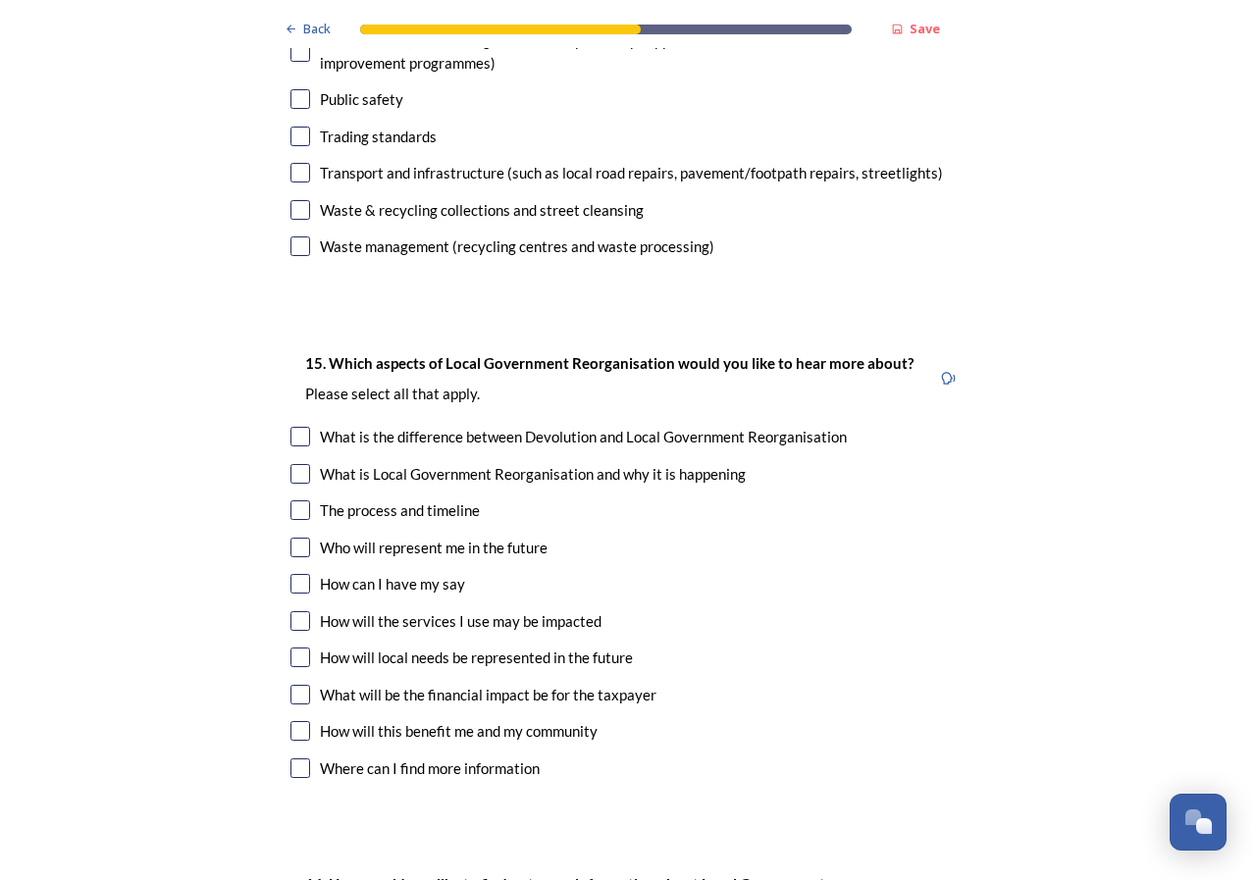
scroll to position [5477, 0]
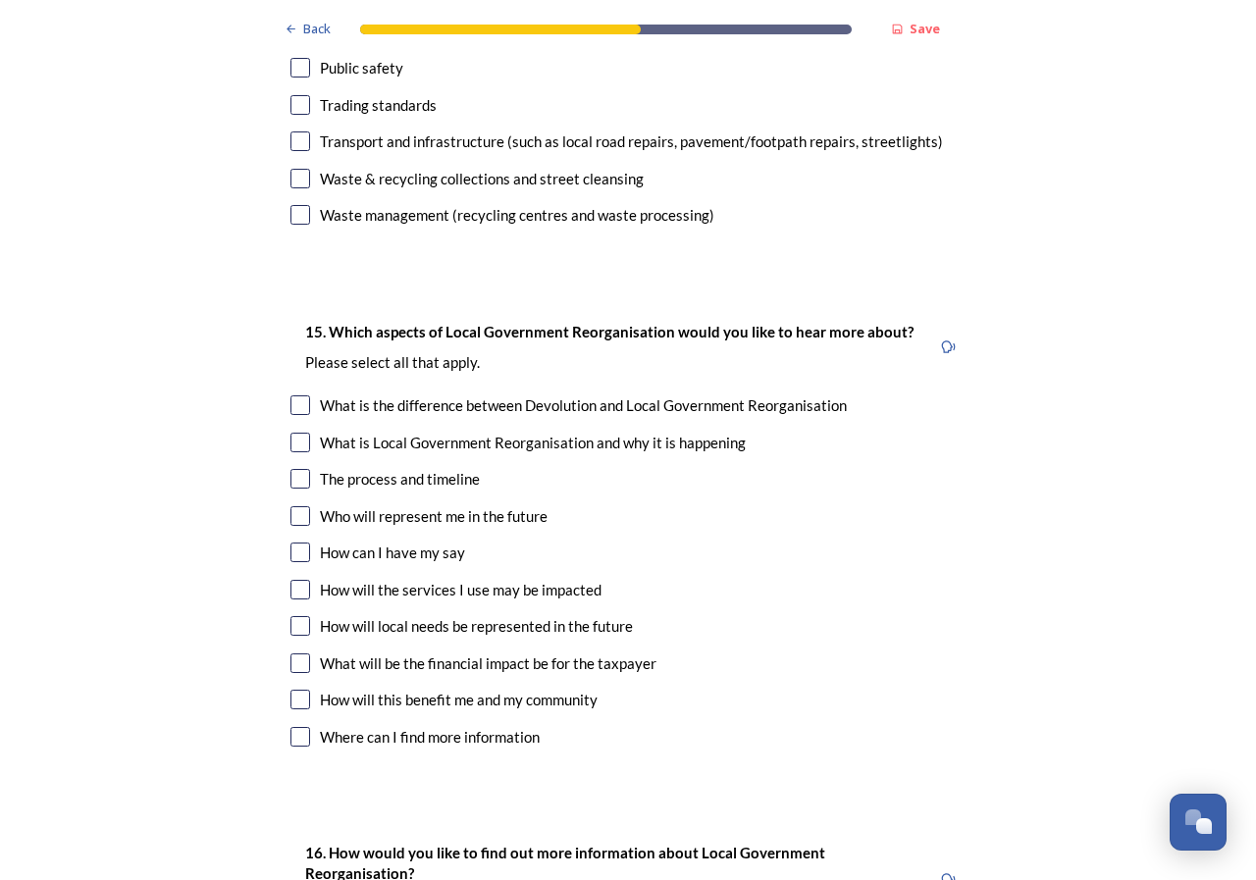
click at [290, 653] on input "checkbox" at bounding box center [300, 663] width 20 height 20
checkbox input "true"
click at [291, 690] on input "checkbox" at bounding box center [300, 700] width 20 height 20
checkbox input "true"
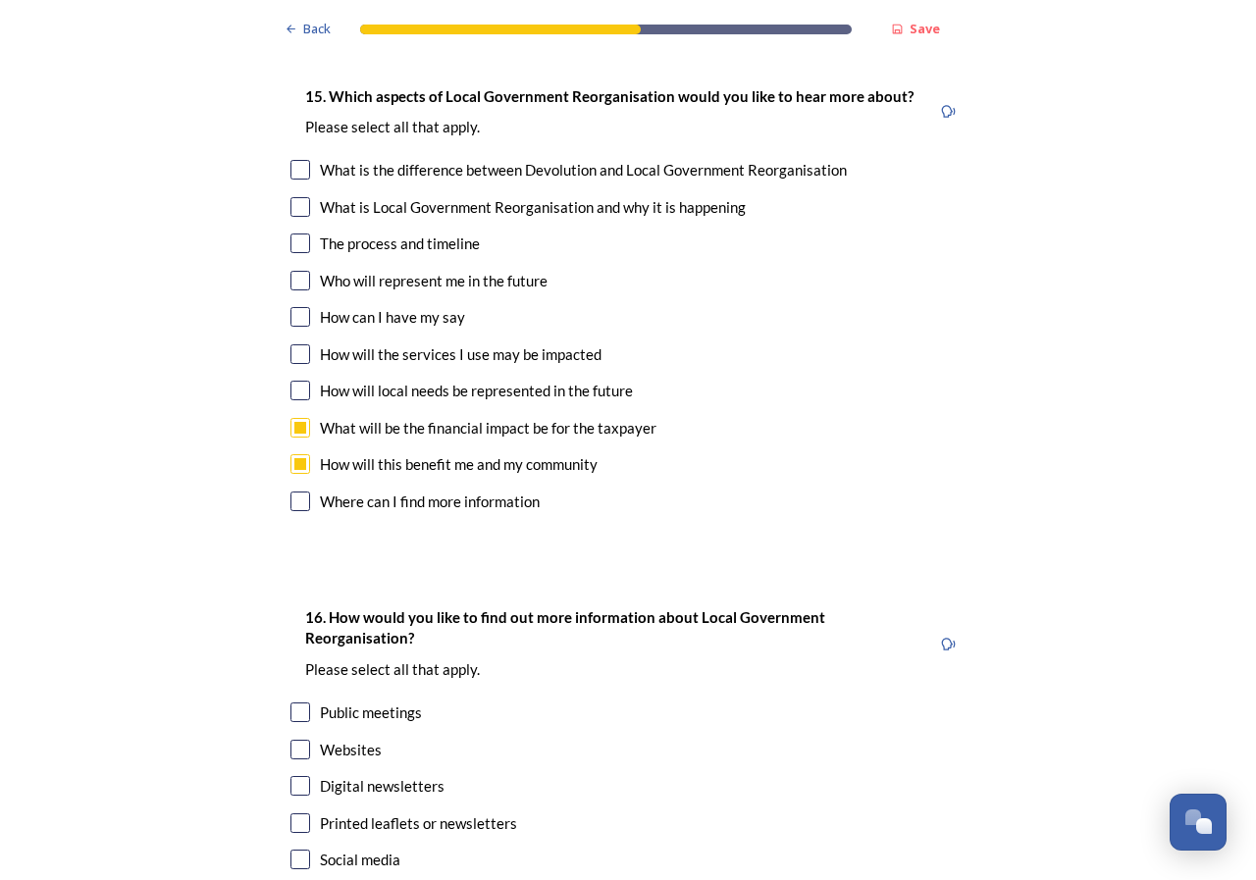
scroll to position [5799, 0]
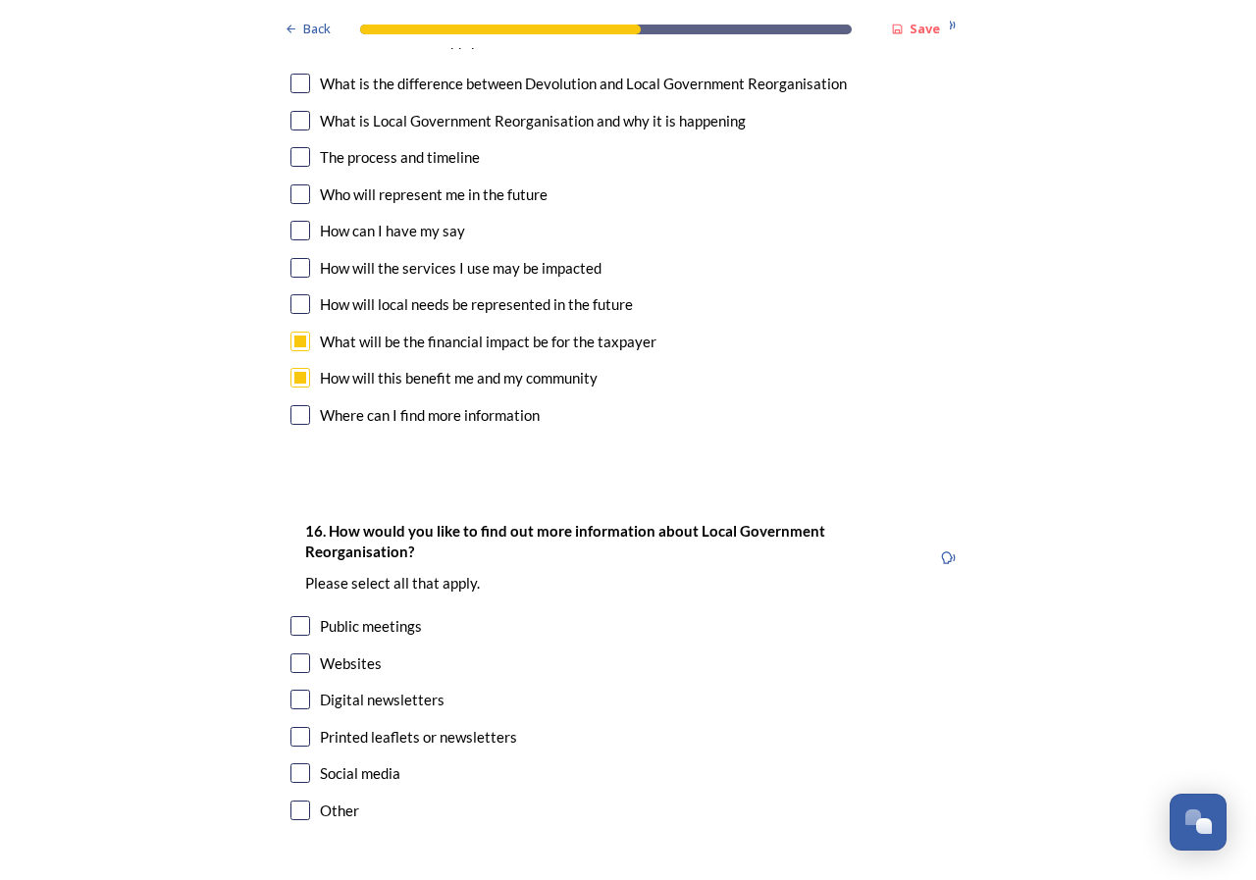
click at [296, 690] on input "checkbox" at bounding box center [300, 700] width 20 height 20
checkbox input "true"
click at [290, 727] on input "checkbox" at bounding box center [300, 737] width 20 height 20
checkbox input "true"
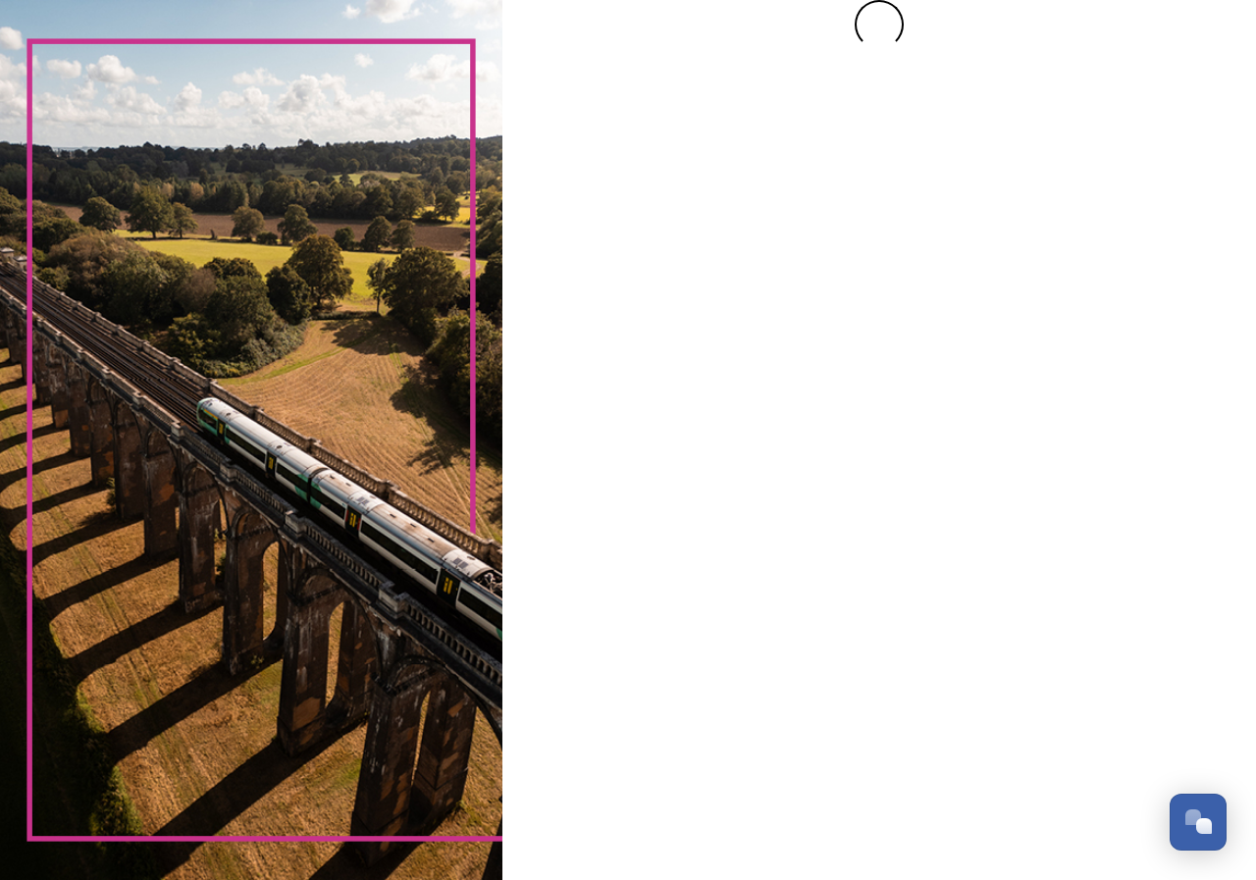
scroll to position [0, 0]
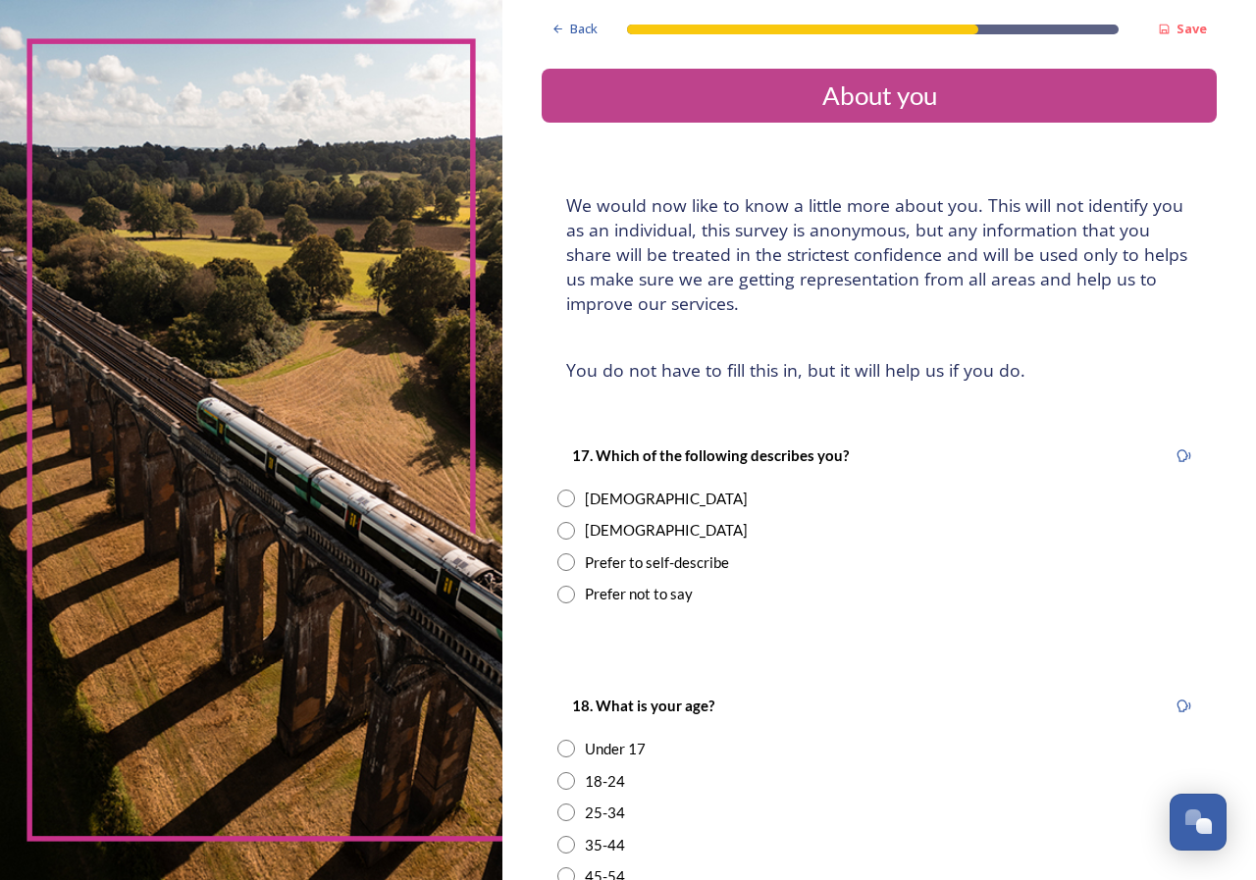
click at [563, 497] on input "radio" at bounding box center [566, 499] width 18 height 18
radio input "true"
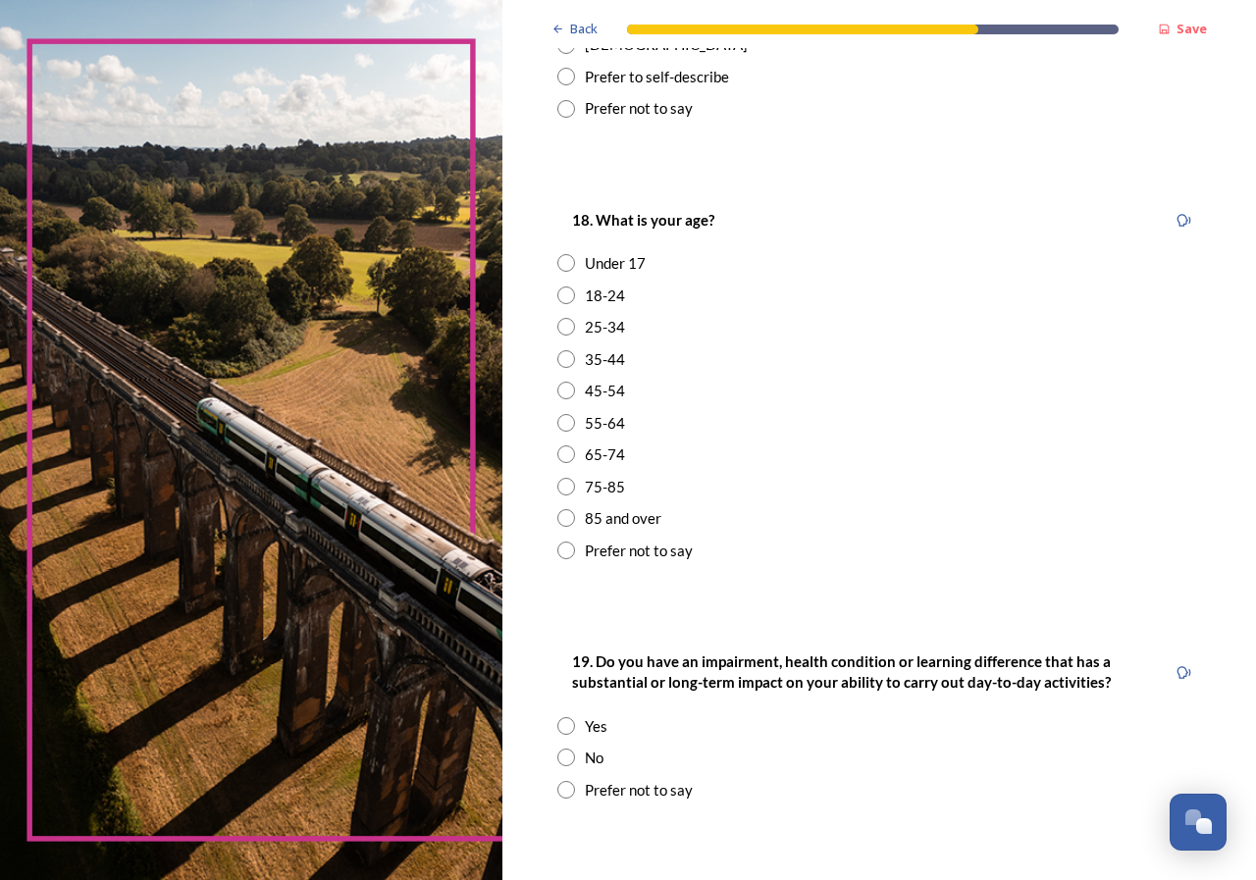
scroll to position [495, 0]
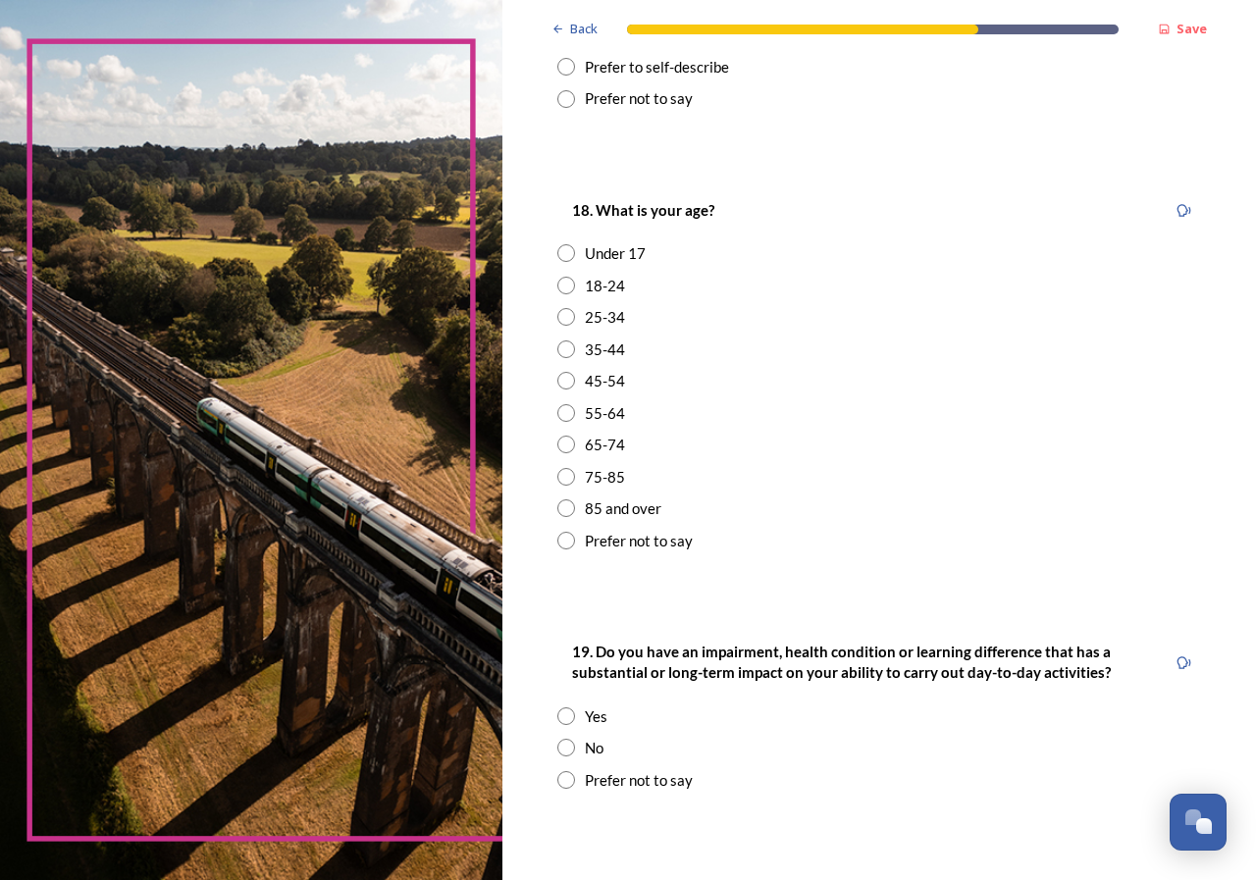
click at [563, 476] on input "radio" at bounding box center [566, 477] width 18 height 18
radio input "true"
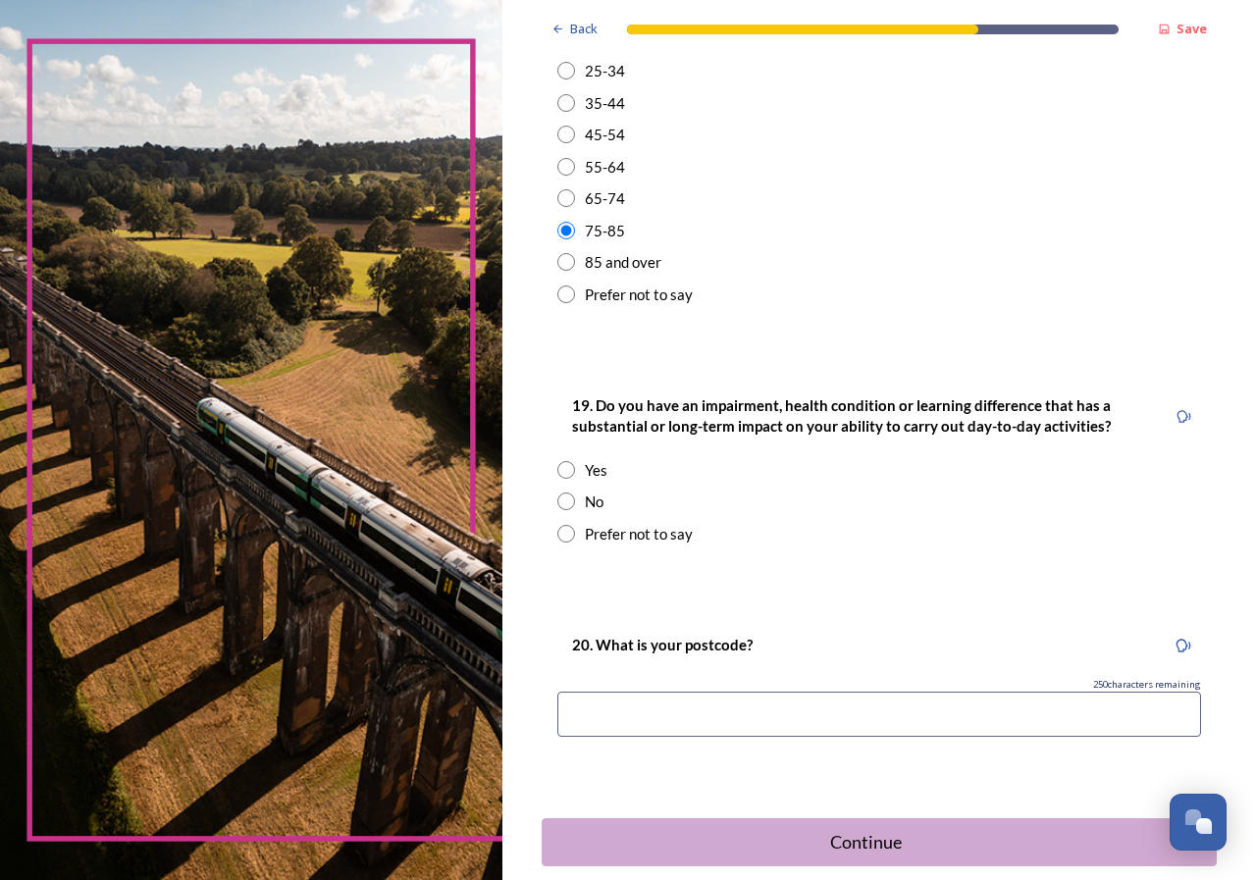
scroll to position [805, 0]
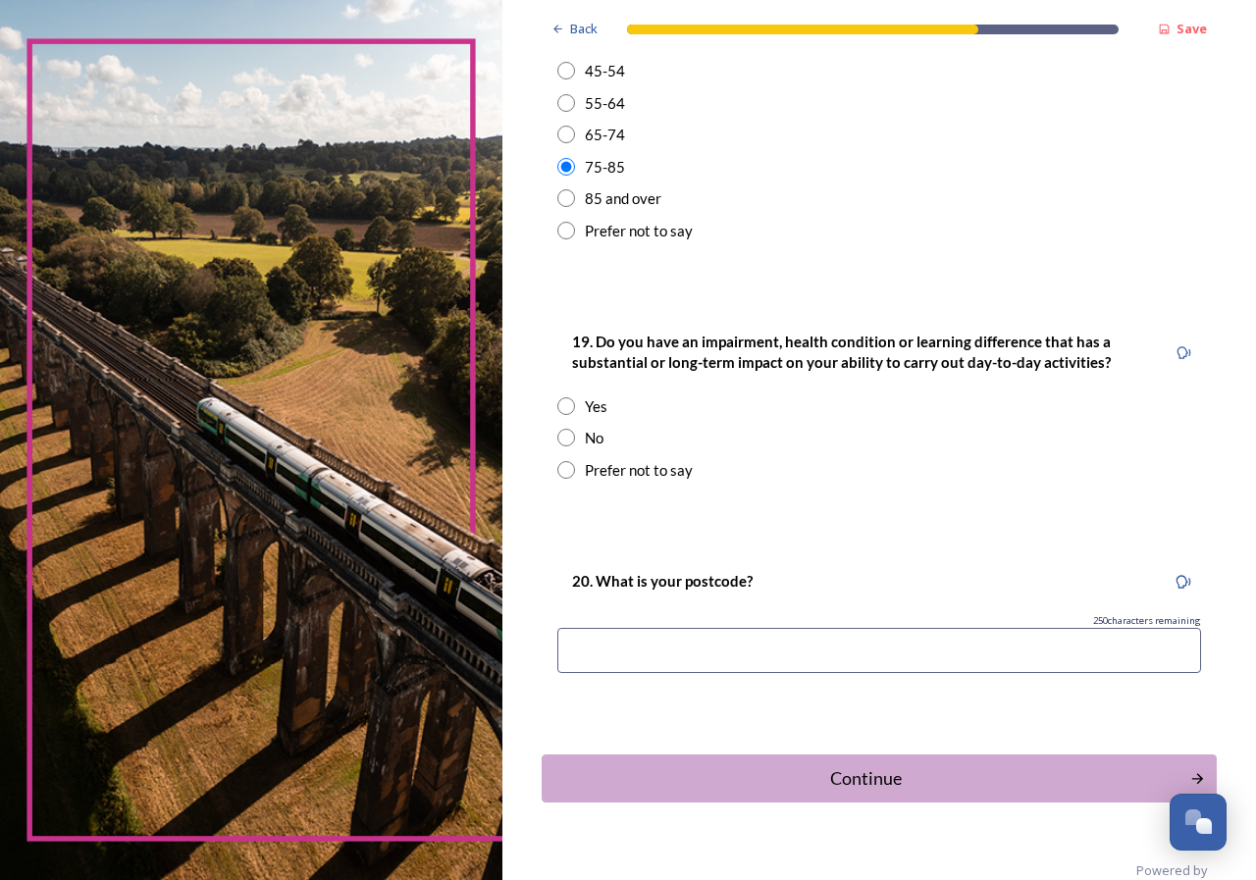
click at [569, 437] on input "radio" at bounding box center [566, 438] width 18 height 18
radio input "true"
click at [590, 644] on input at bounding box center [879, 650] width 644 height 45
type input "RH14"
click at [851, 771] on div "Continue" at bounding box center [865, 778] width 633 height 26
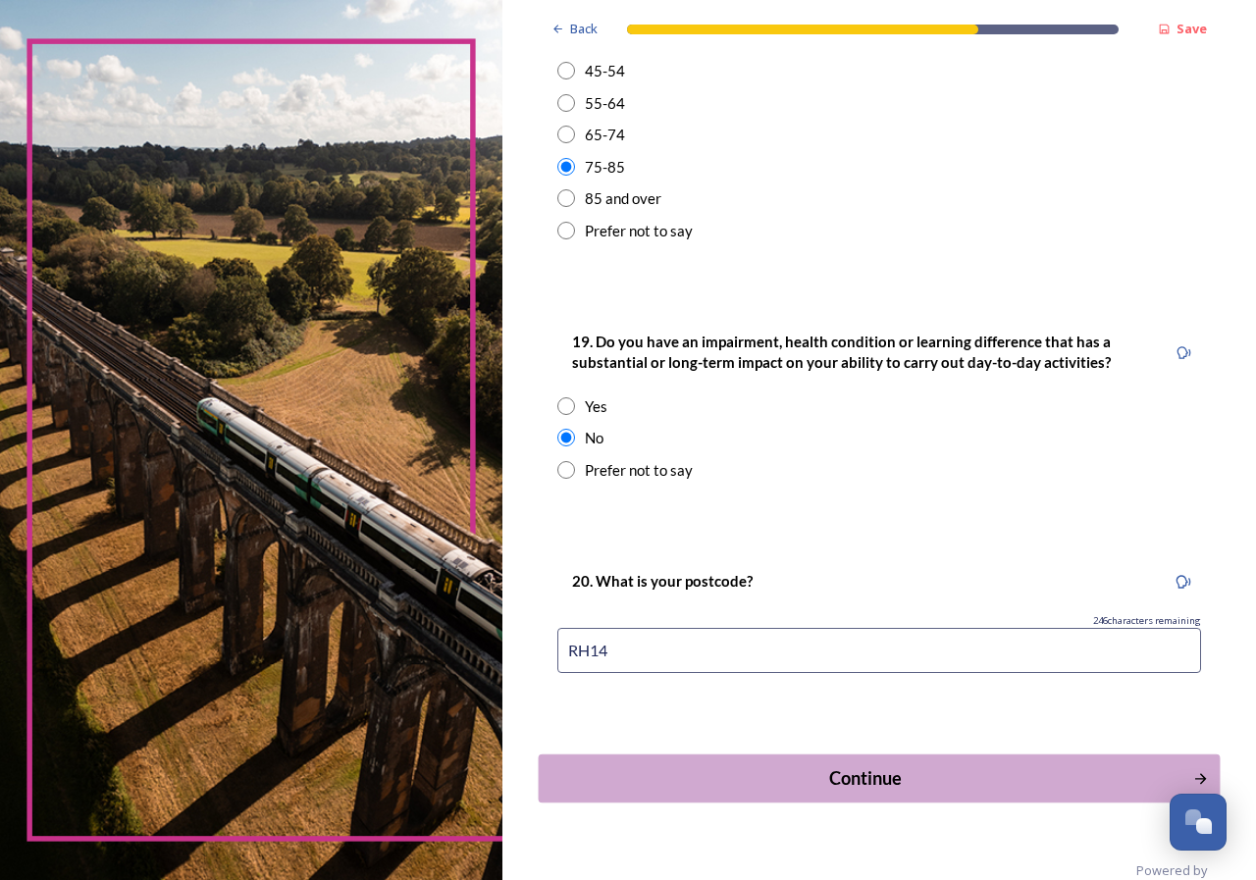
scroll to position [0, 0]
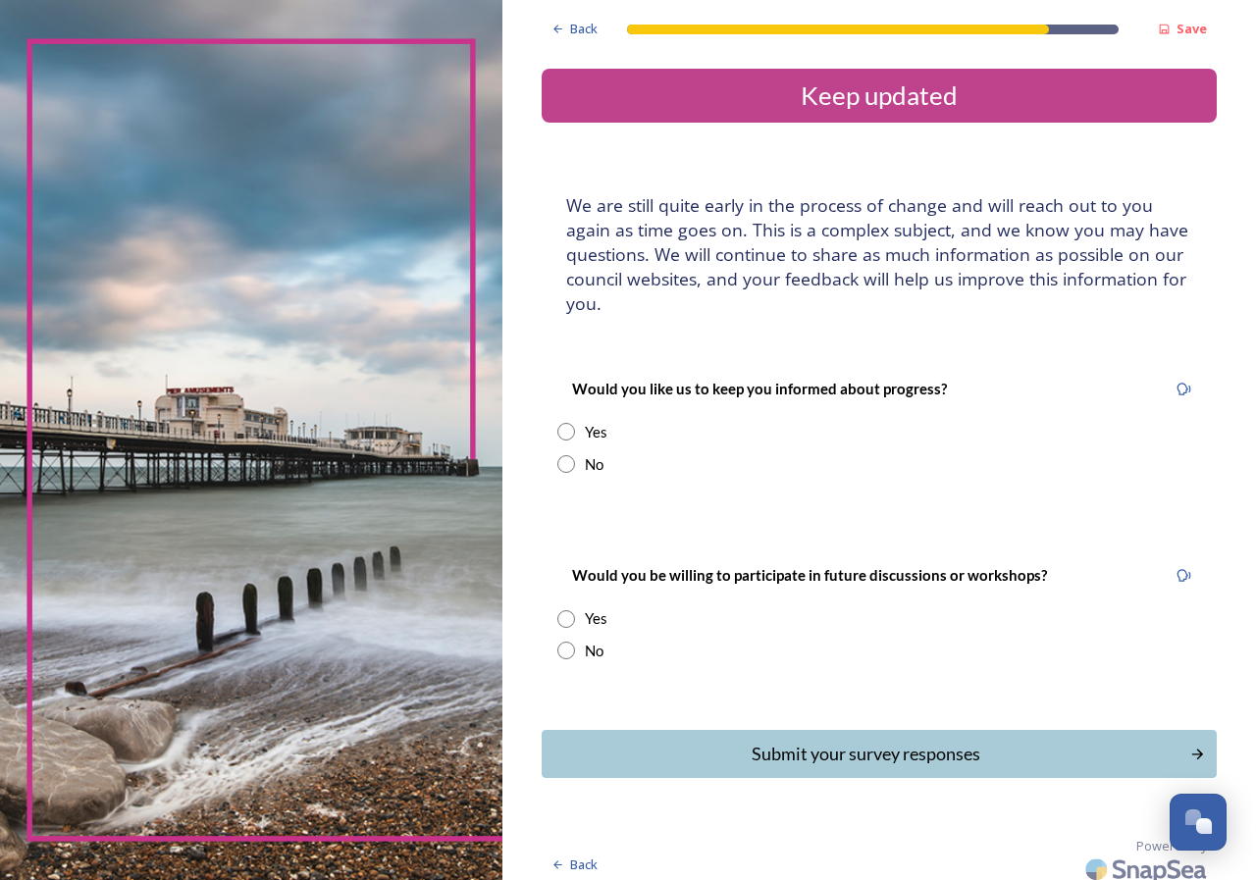
click at [569, 430] on input "radio" at bounding box center [566, 432] width 18 height 18
radio input "true"
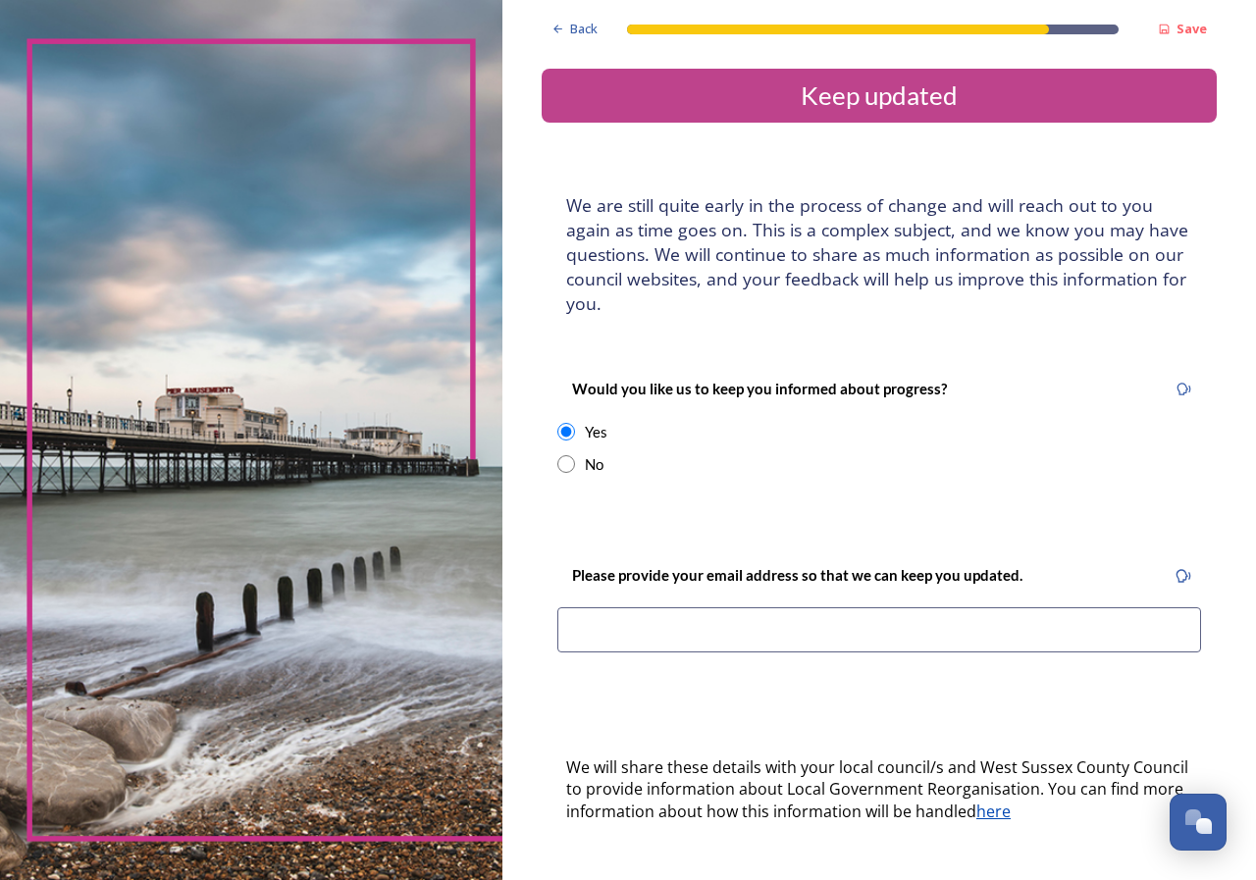
click at [570, 459] on input "radio" at bounding box center [566, 464] width 18 height 18
radio input "true"
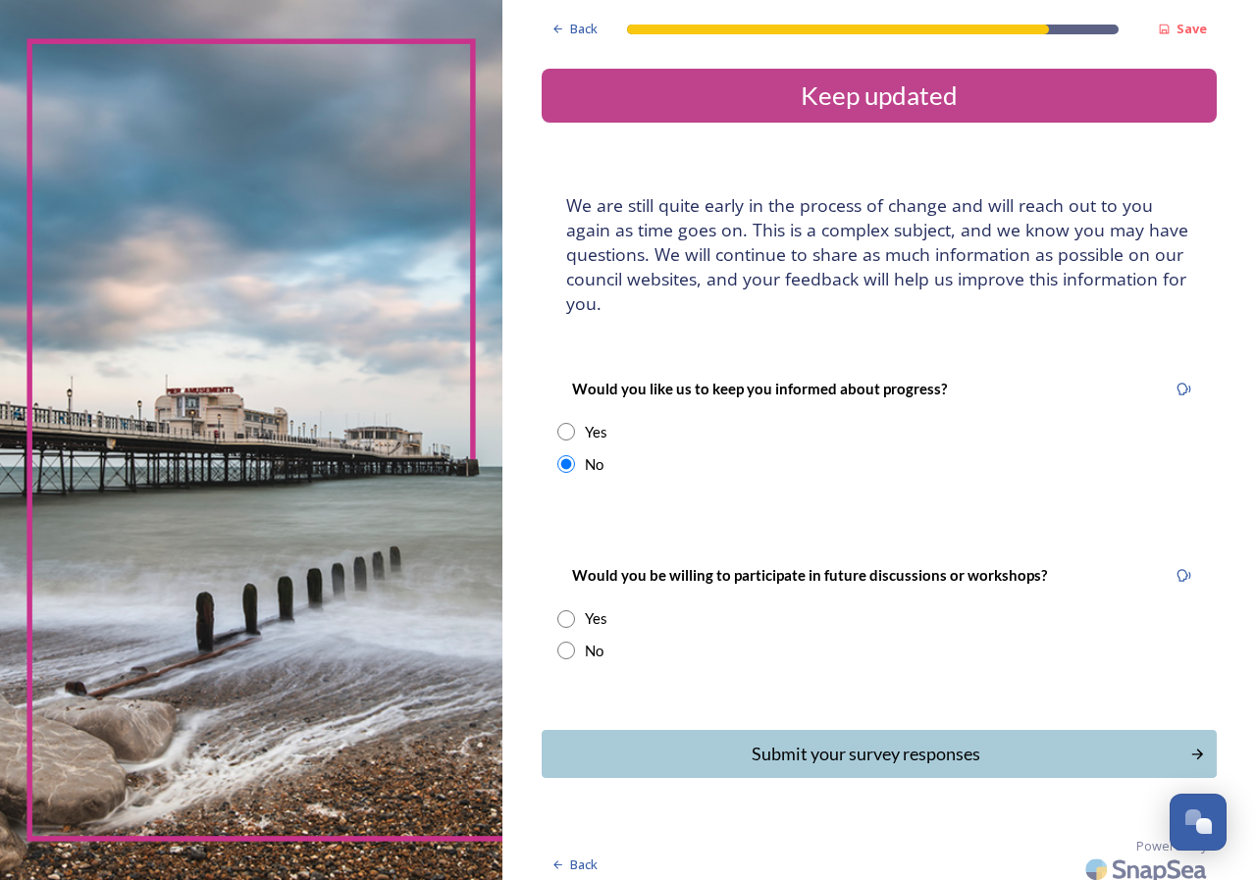
click at [566, 647] on input "radio" at bounding box center [566, 651] width 18 height 18
radio input "true"
click at [1192, 747] on icon "Continue" at bounding box center [1200, 755] width 17 height 18
